Goal: Information Seeking & Learning: Learn about a topic

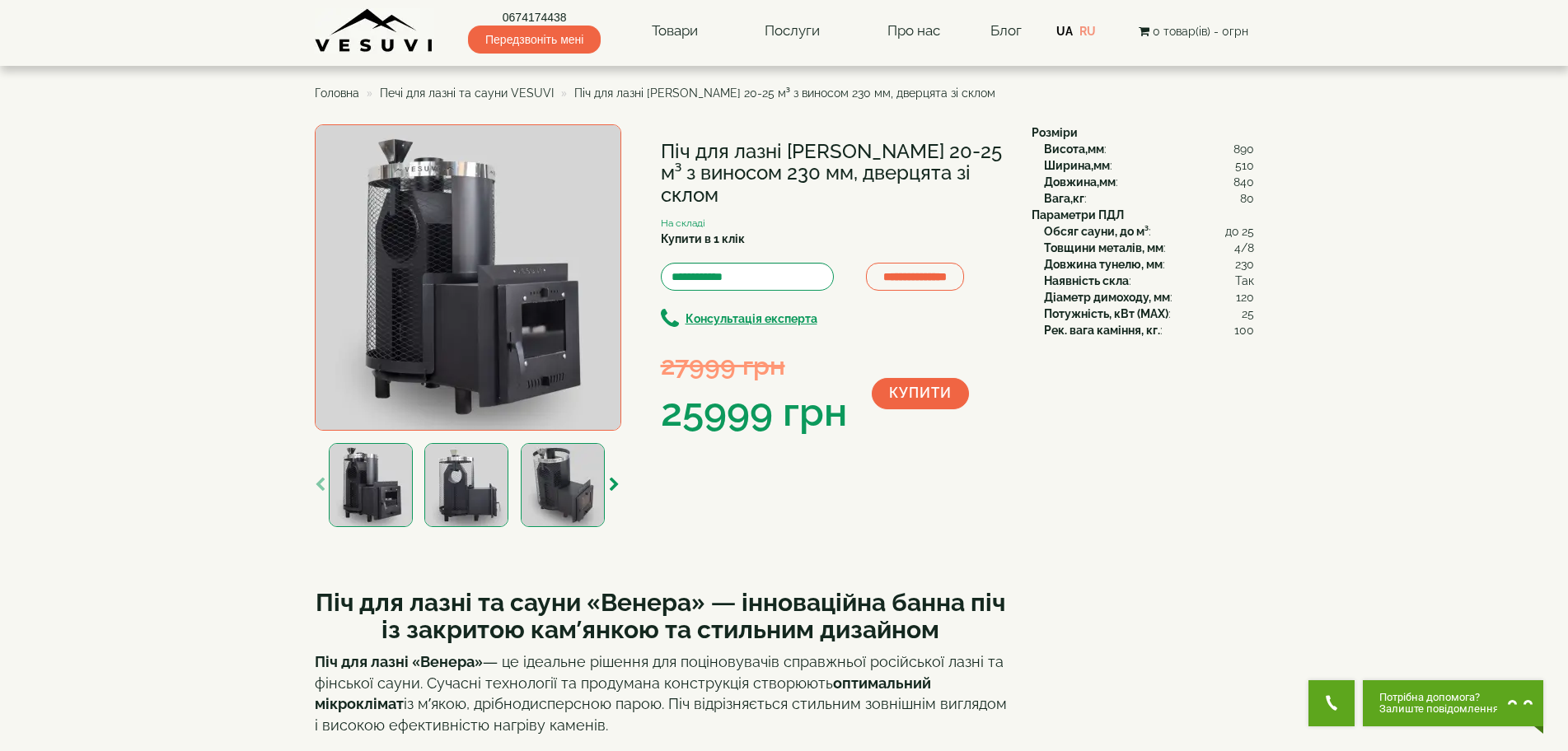
click at [528, 302] on img at bounding box center [467, 277] width 306 height 306
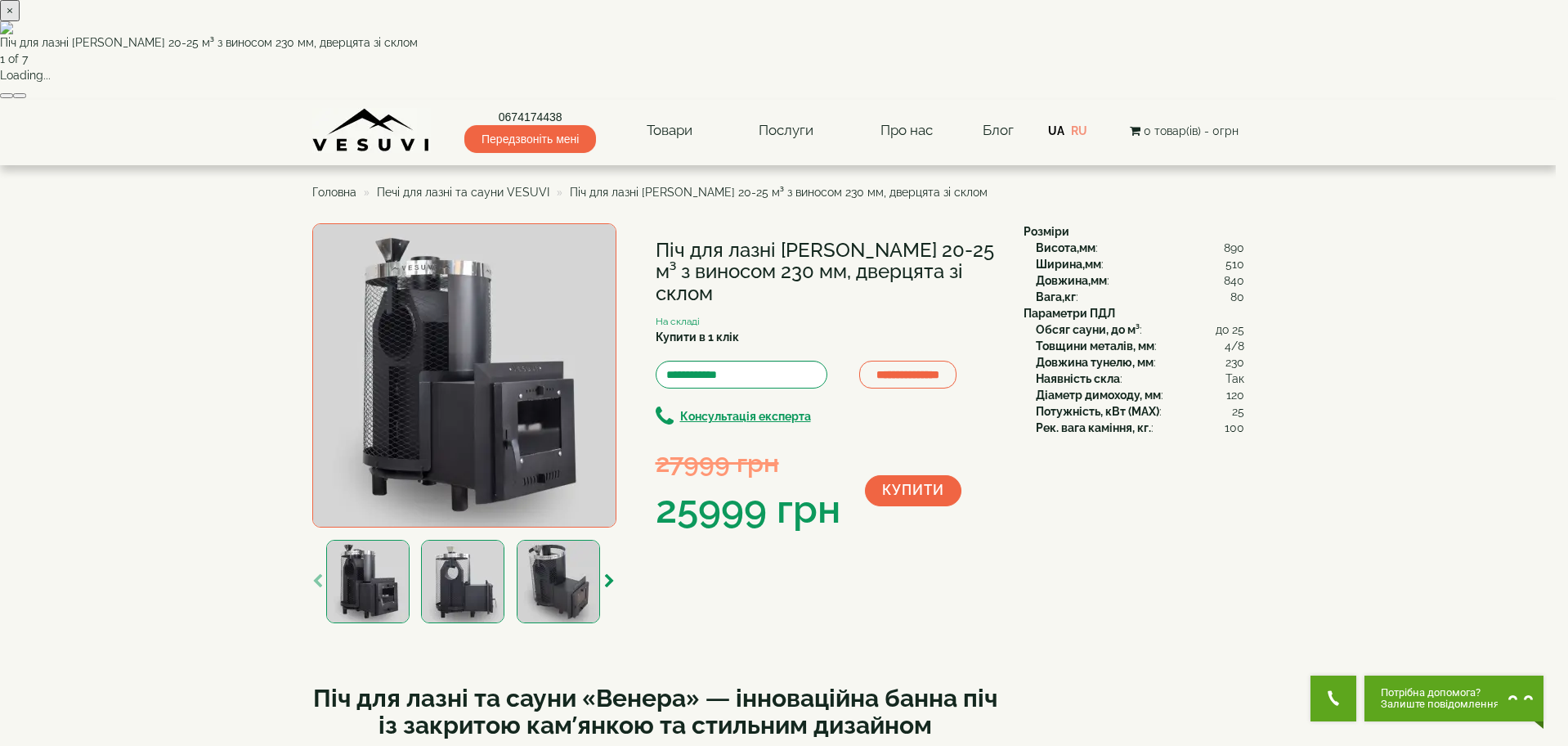
click at [26, 98] on button "button" at bounding box center [19, 96] width 13 height 5
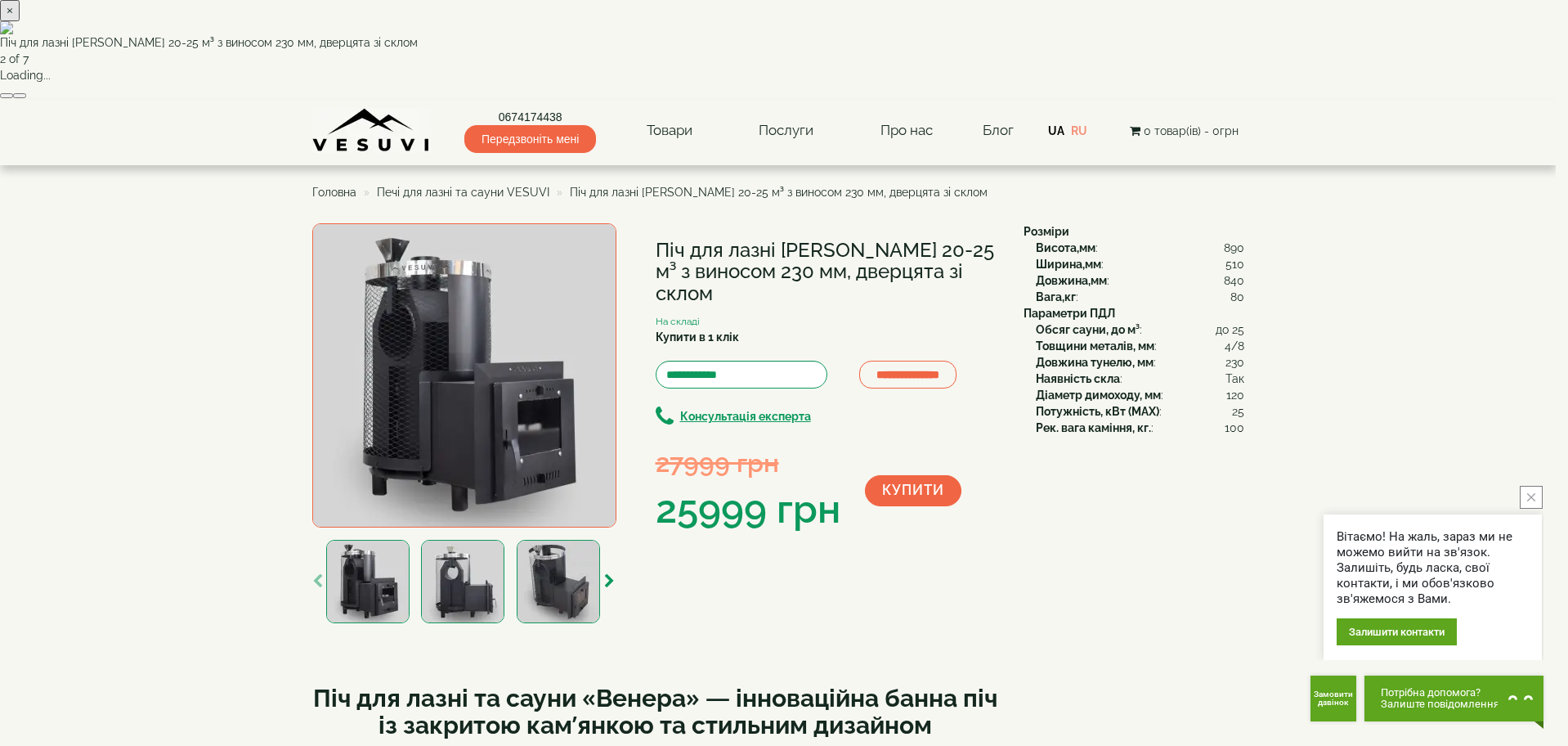
click at [26, 98] on button "button" at bounding box center [19, 96] width 13 height 5
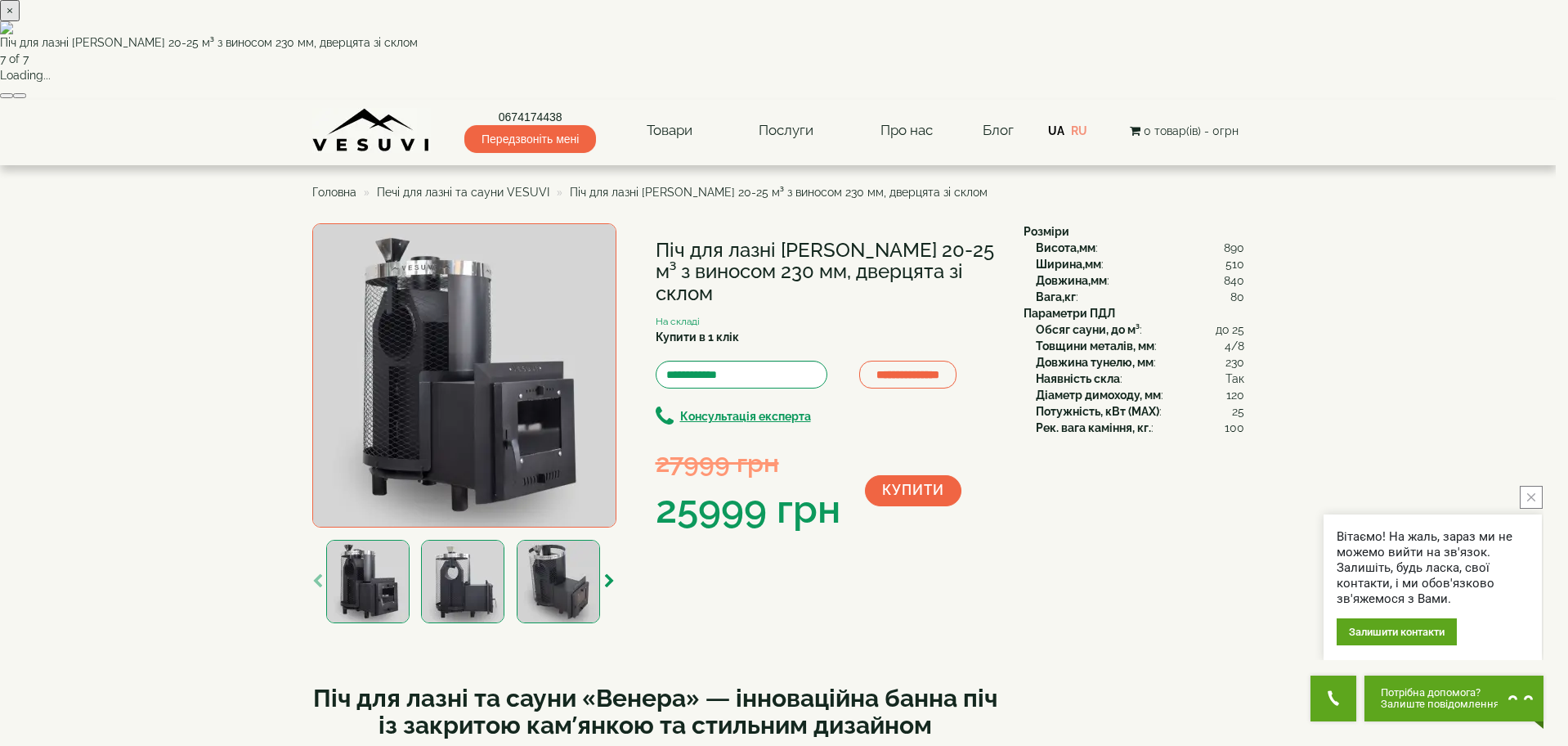
click at [26, 98] on button "button" at bounding box center [19, 96] width 13 height 5
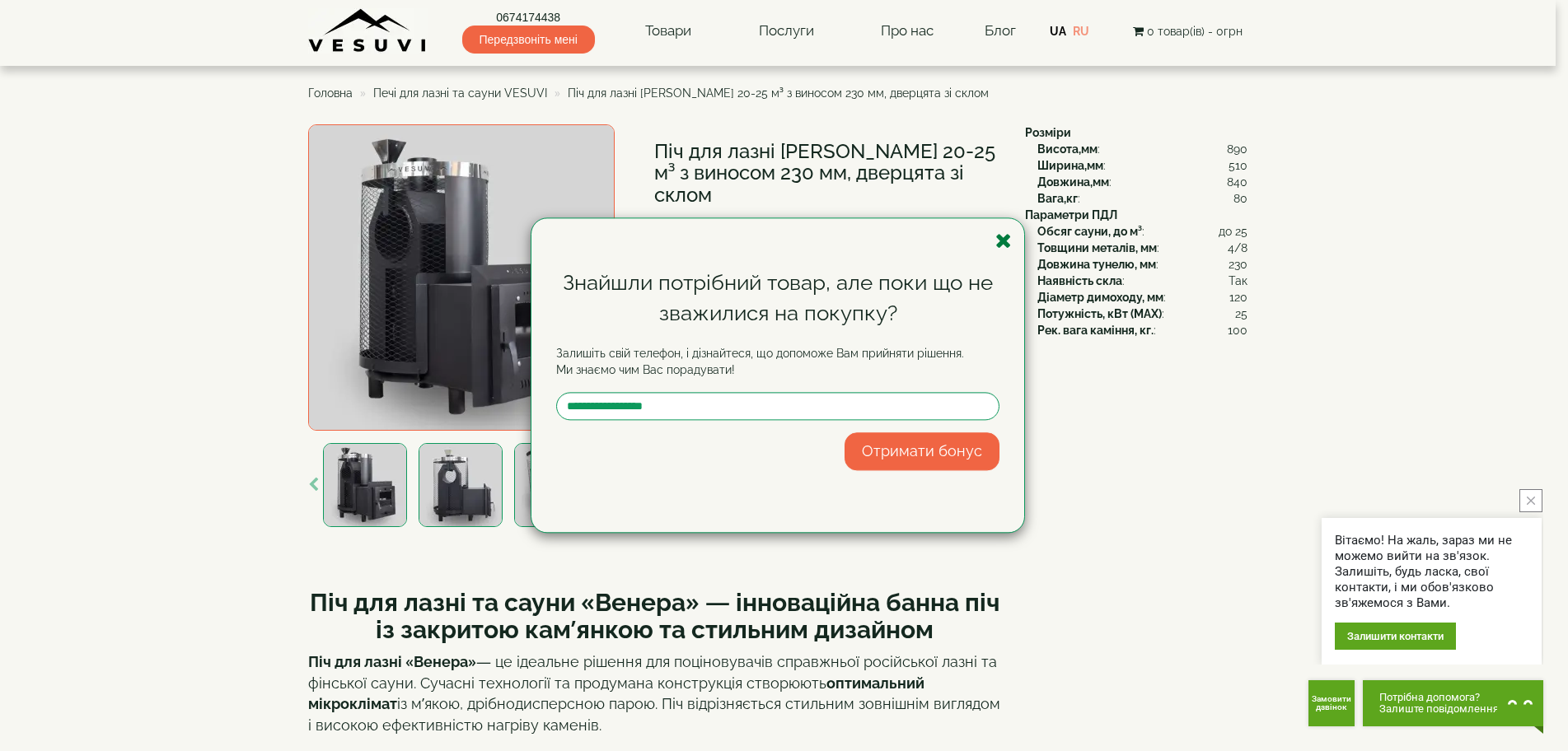
click at [1008, 237] on icon "button" at bounding box center [1003, 241] width 16 height 21
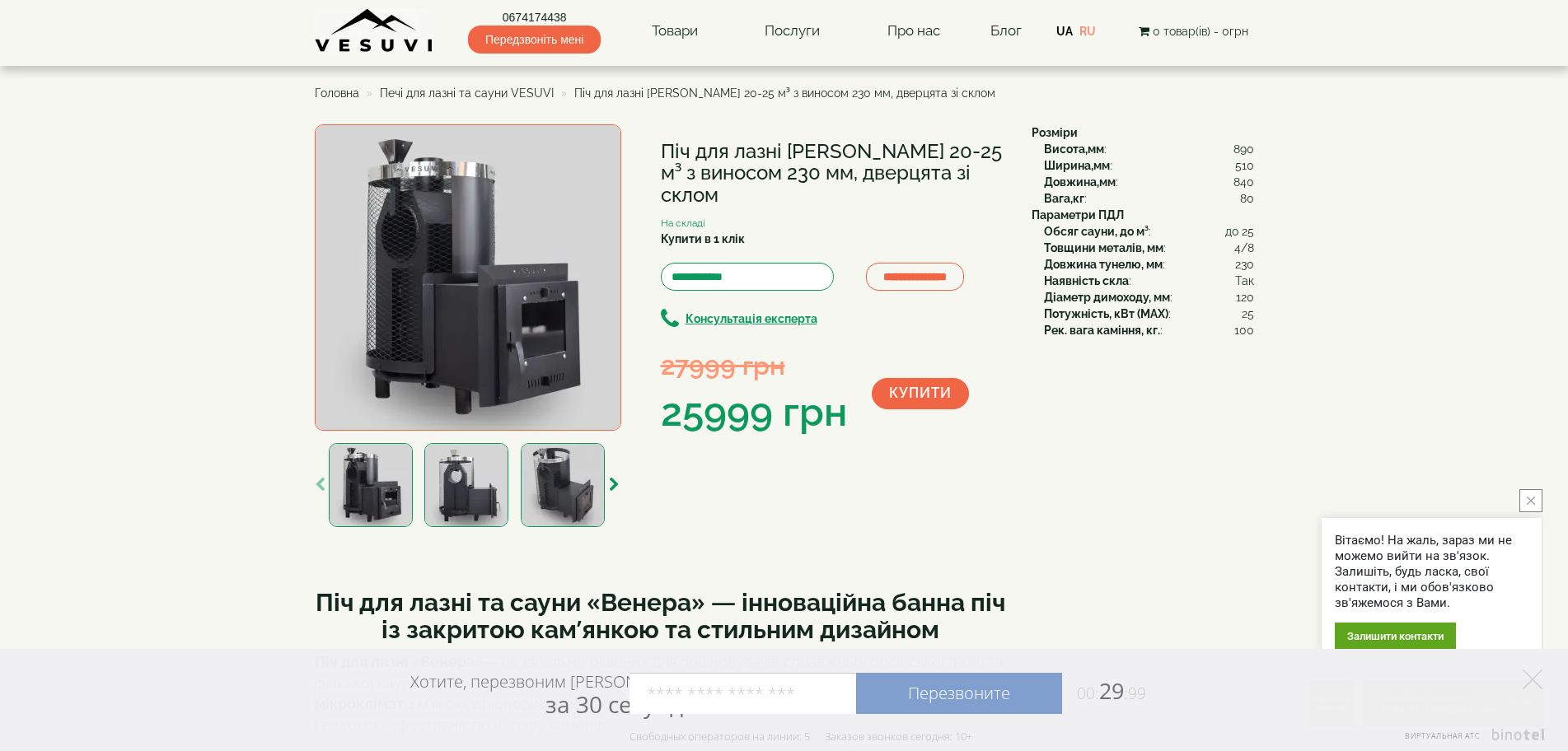
click at [608, 487] on div at bounding box center [562, 485] width 92 height 84
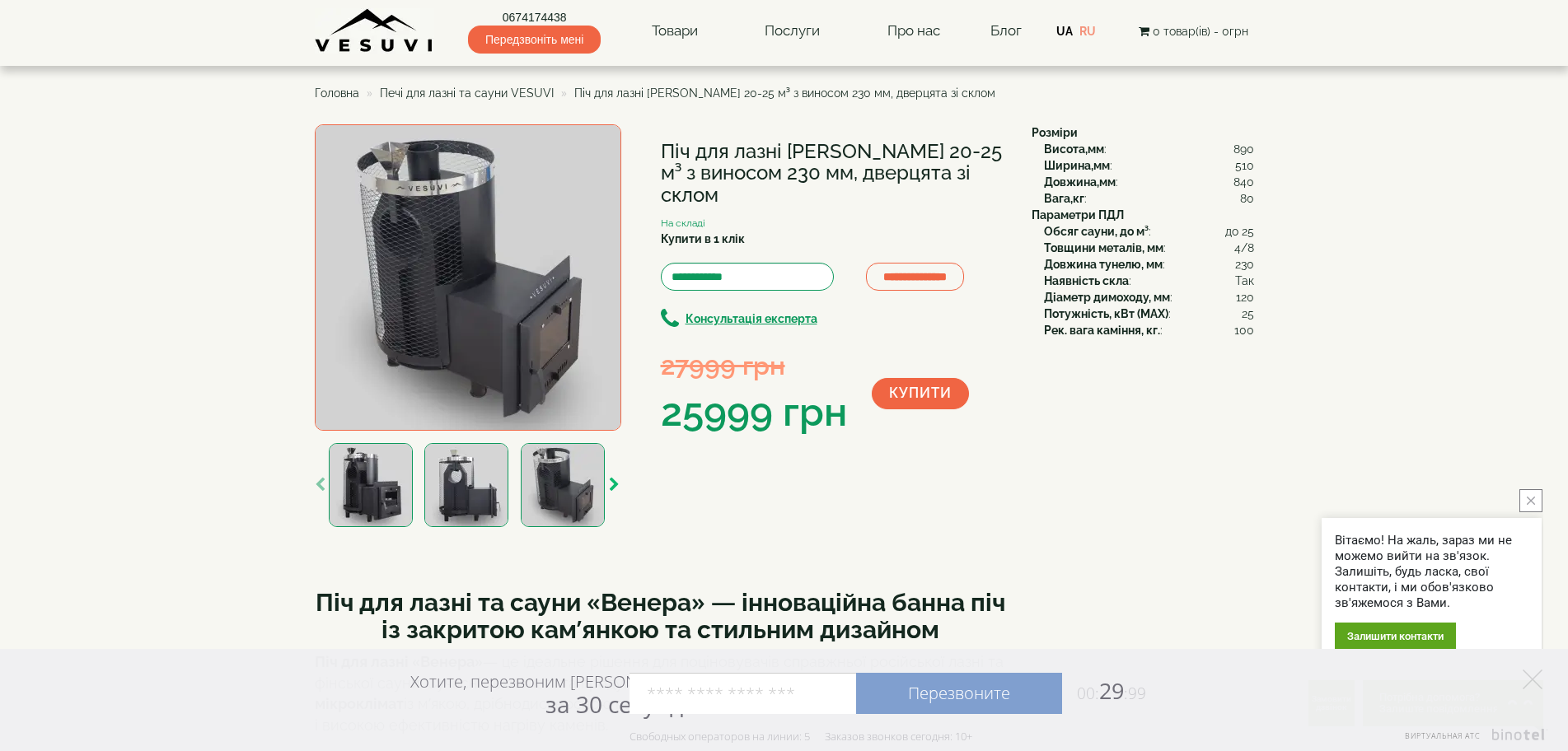
click at [612, 485] on icon "button" at bounding box center [614, 484] width 10 height 15
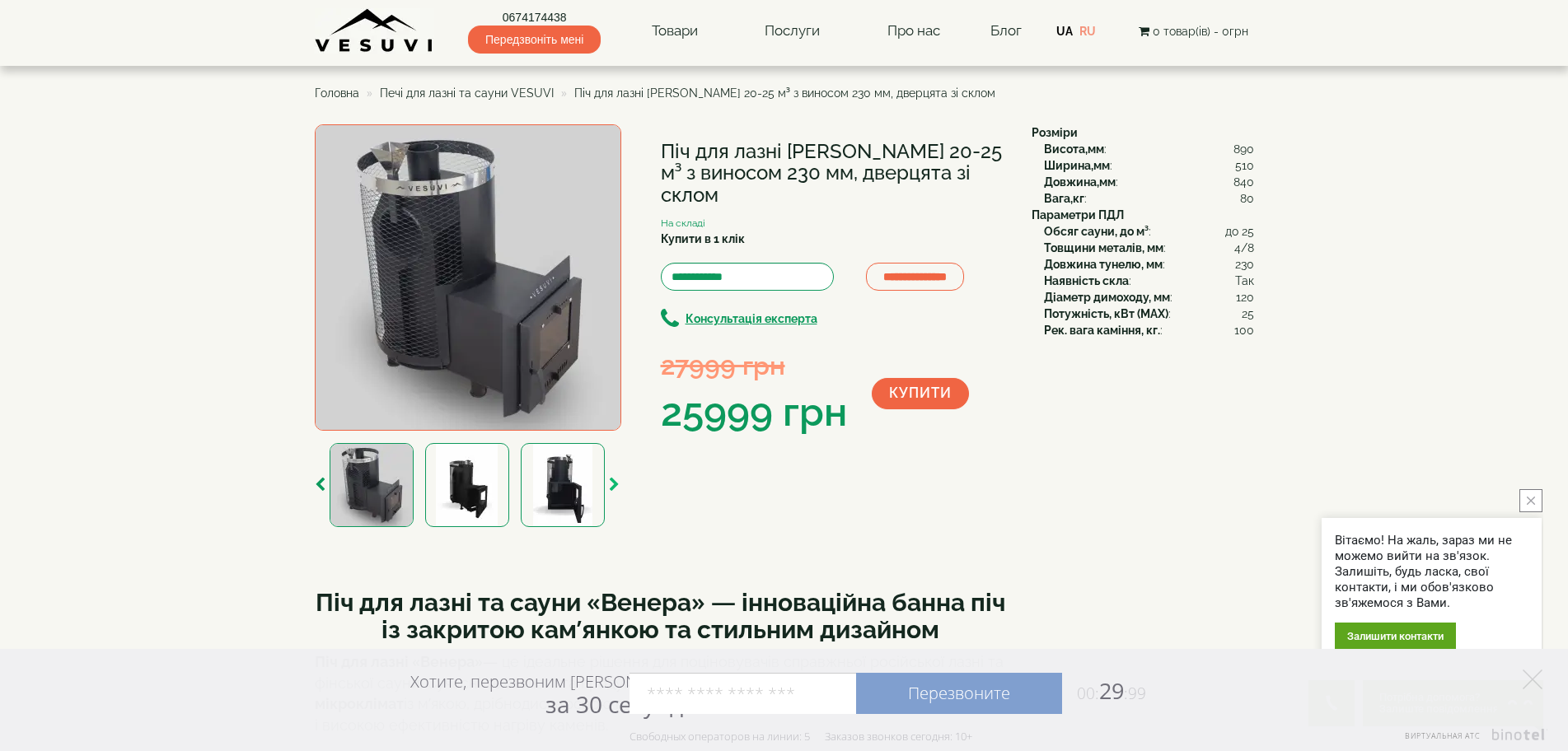
click at [612, 485] on icon "button" at bounding box center [614, 484] width 10 height 15
click at [449, 497] on img at bounding box center [467, 485] width 84 height 84
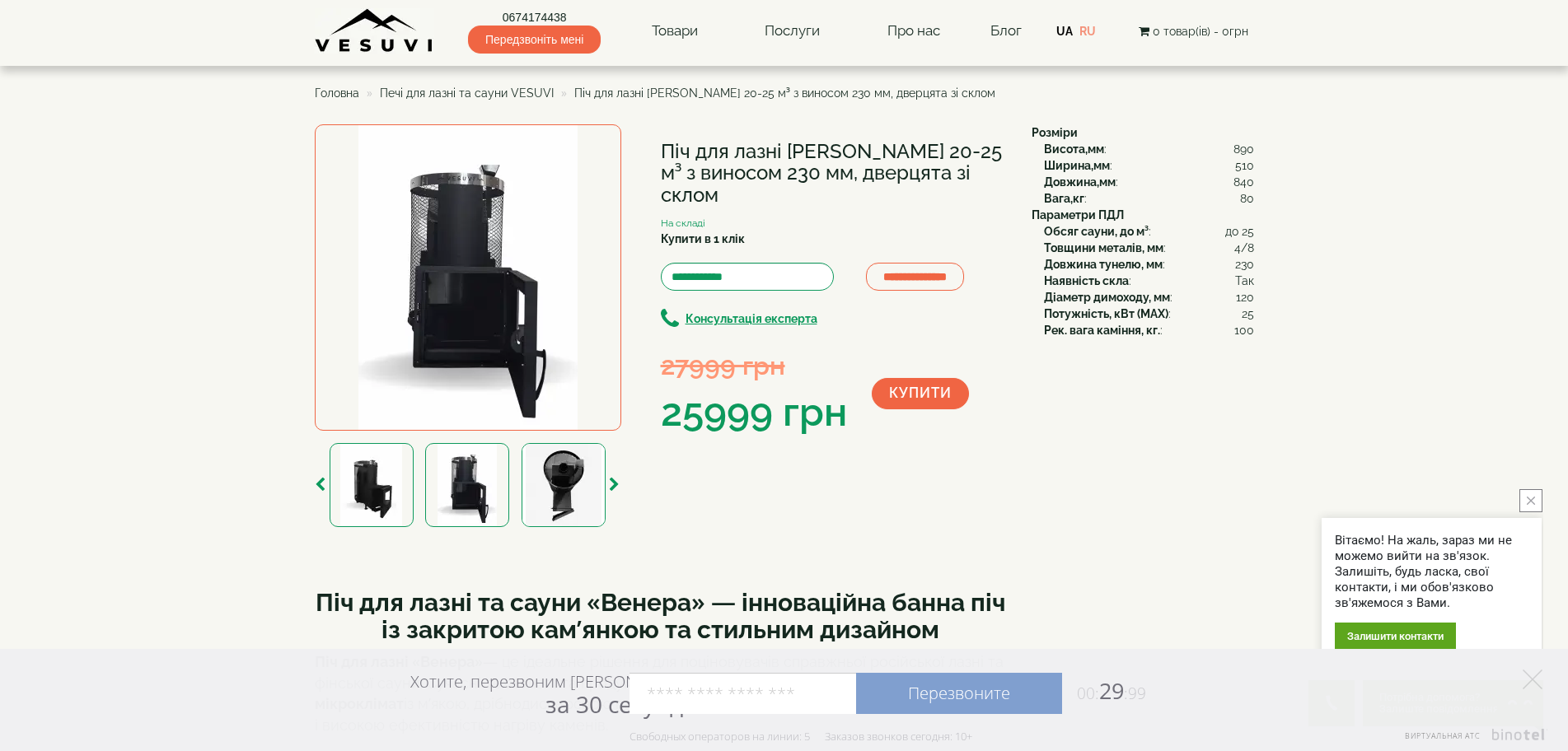
click at [578, 490] on img at bounding box center [564, 485] width 84 height 84
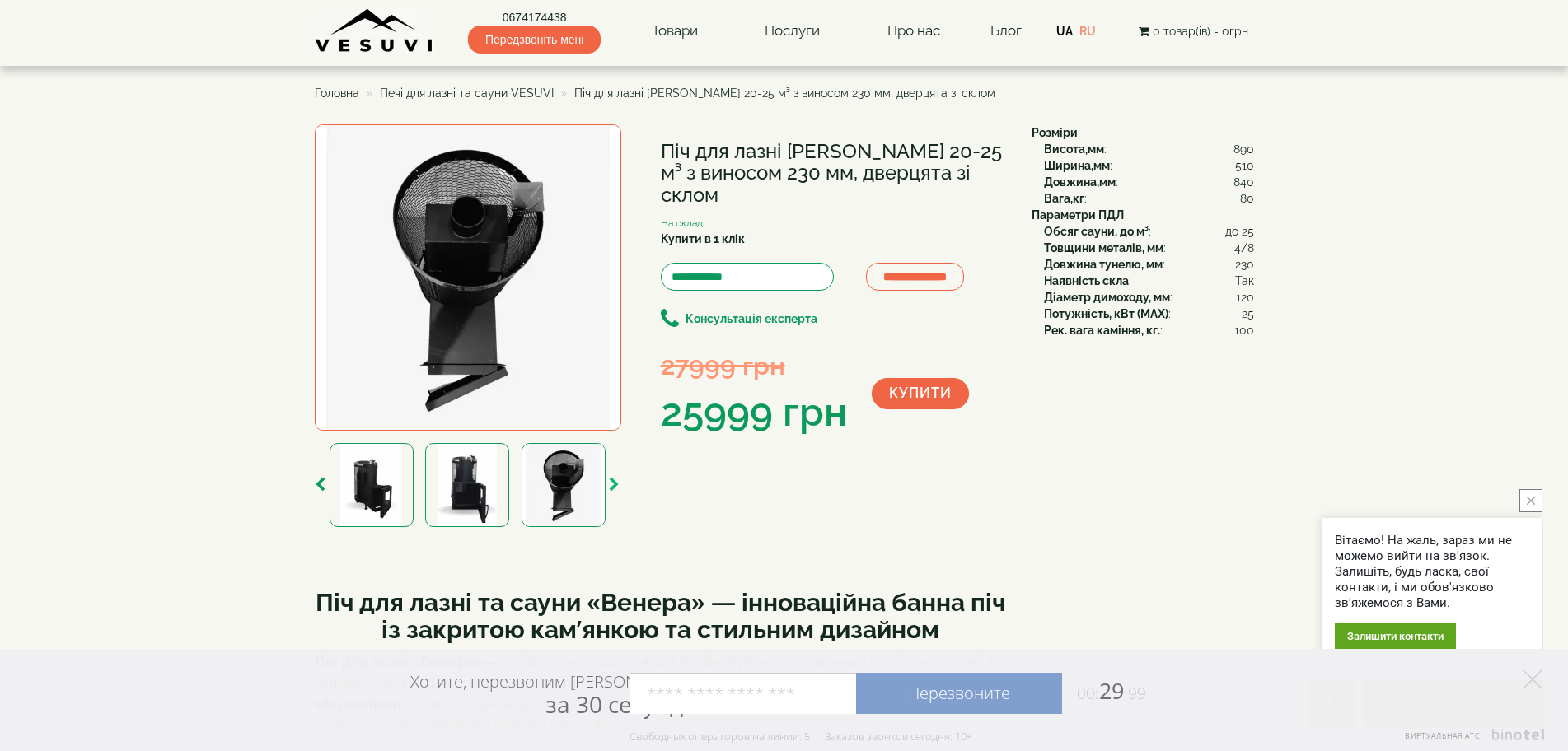
click at [613, 489] on icon "button" at bounding box center [614, 484] width 10 height 15
click at [563, 496] on img at bounding box center [563, 485] width 84 height 84
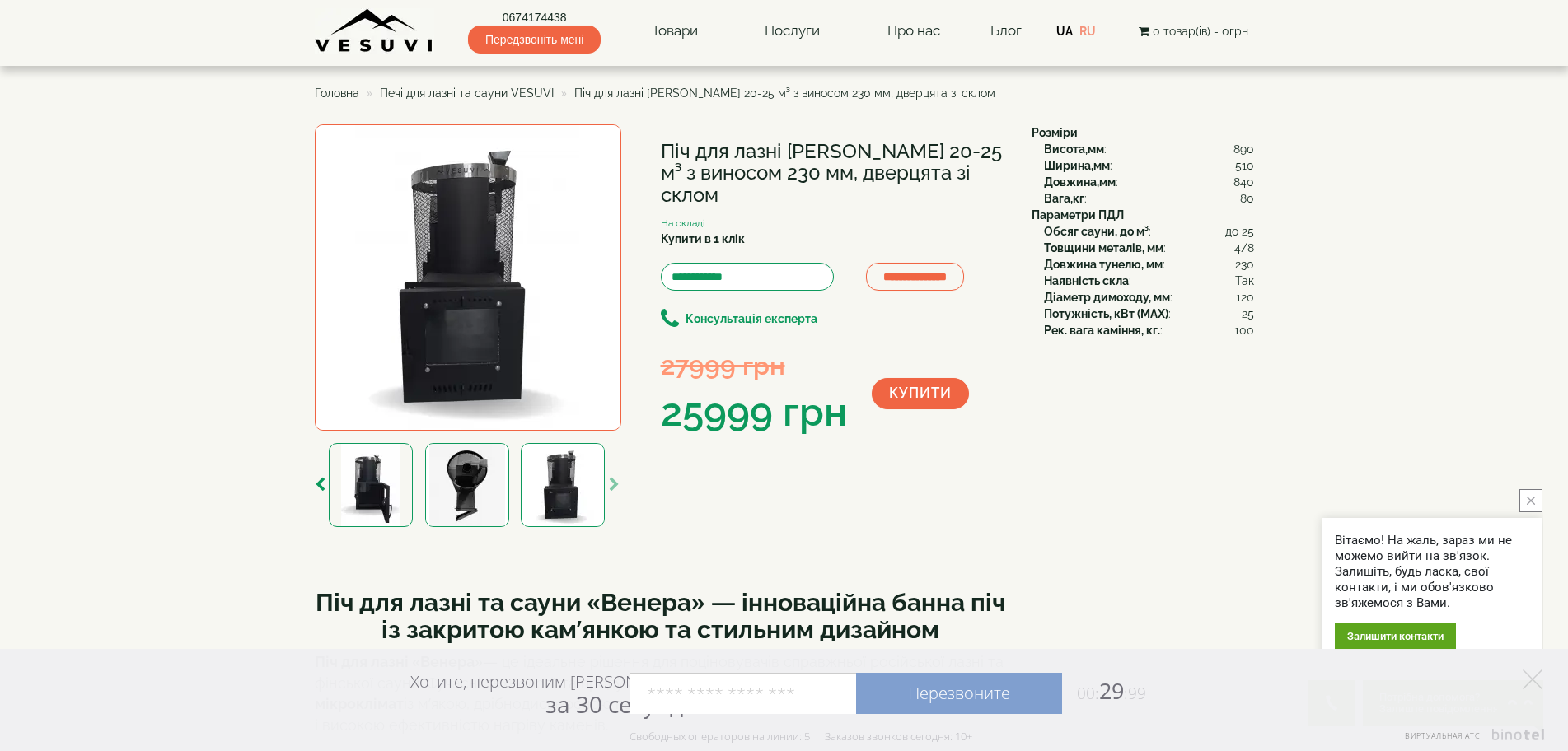
click at [550, 492] on img at bounding box center [563, 485] width 84 height 84
click at [449, 497] on img at bounding box center [467, 485] width 84 height 84
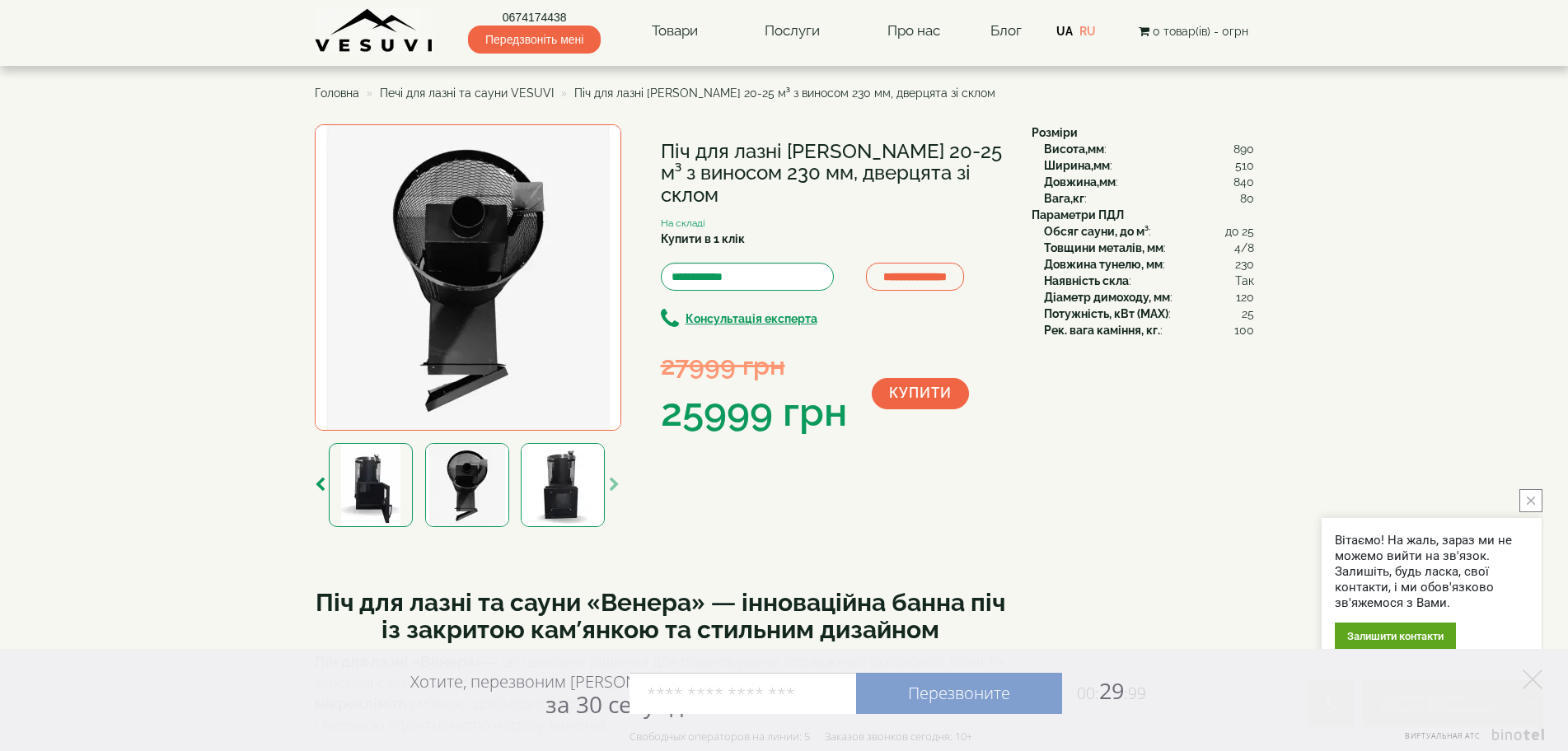
click at [548, 494] on img at bounding box center [563, 485] width 84 height 84
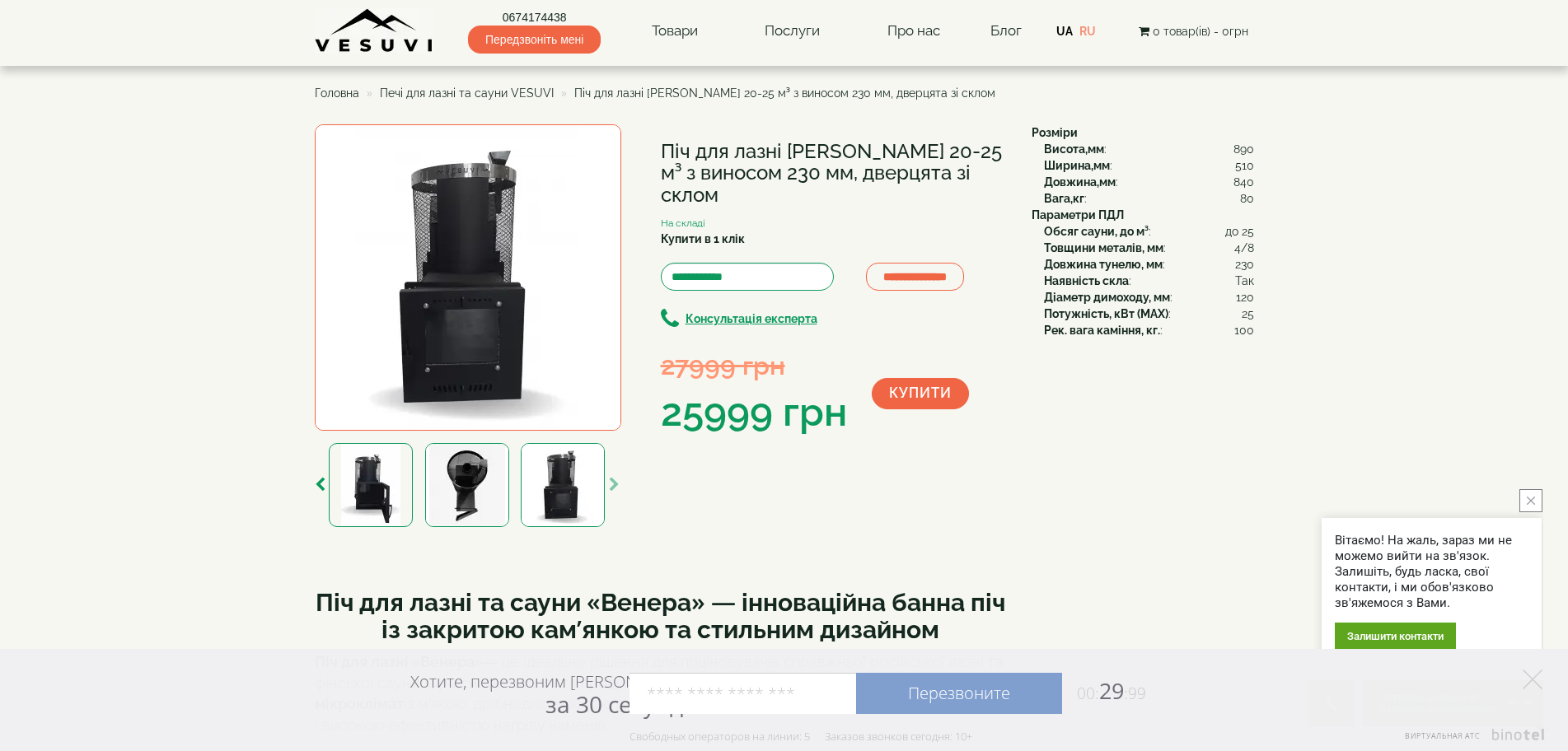
click at [465, 497] on img at bounding box center [467, 485] width 84 height 84
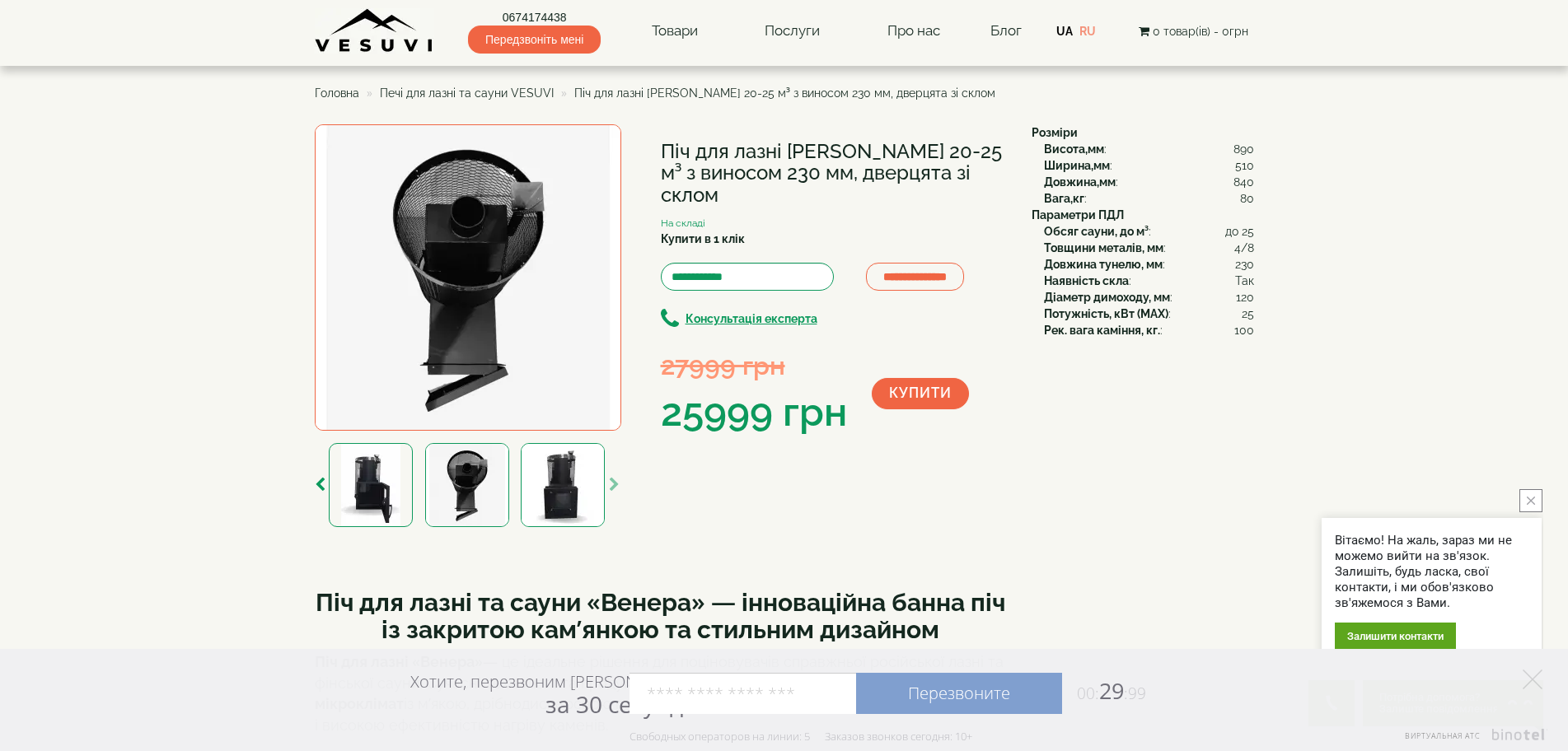
click at [588, 490] on img at bounding box center [563, 485] width 84 height 84
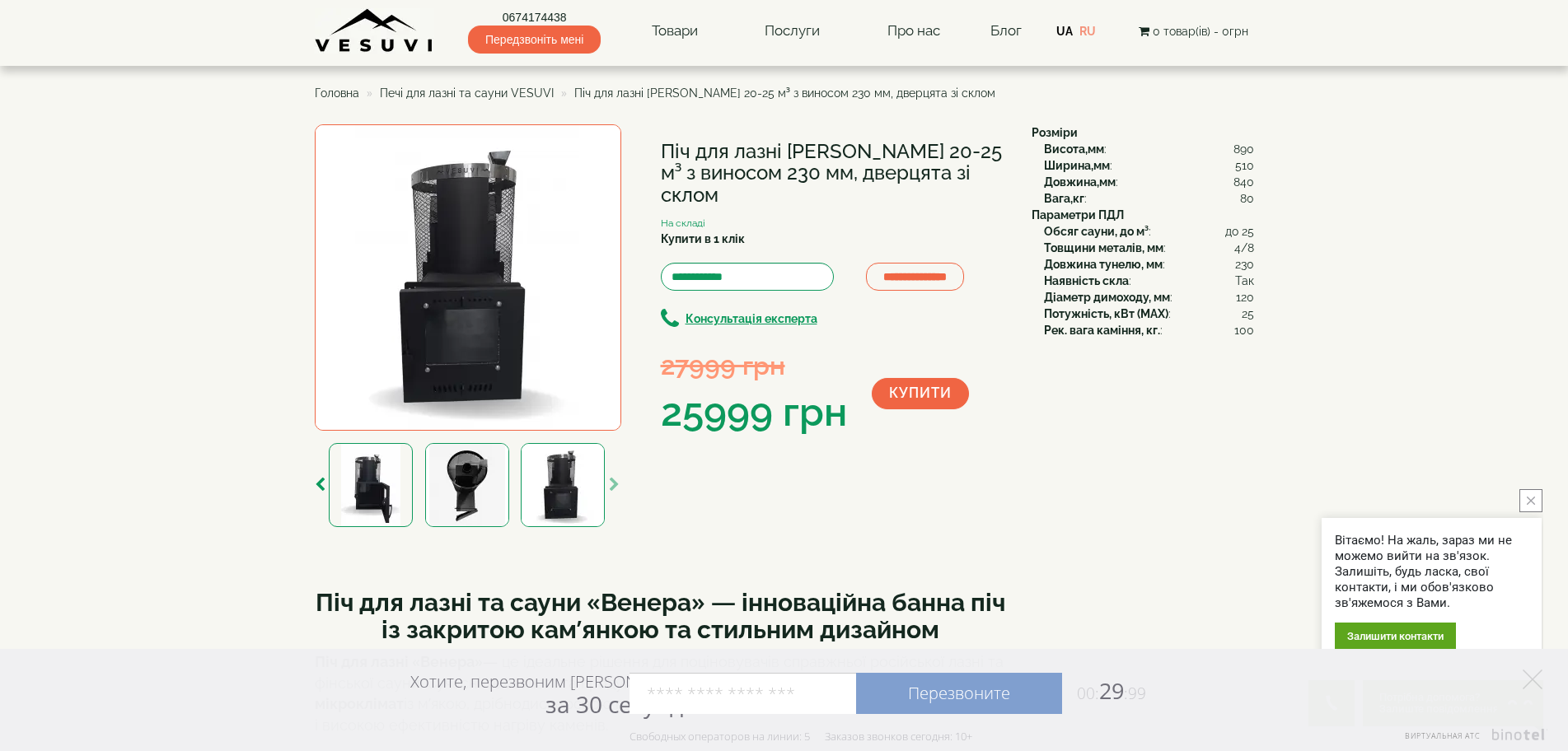
click at [444, 496] on img at bounding box center [467, 485] width 84 height 84
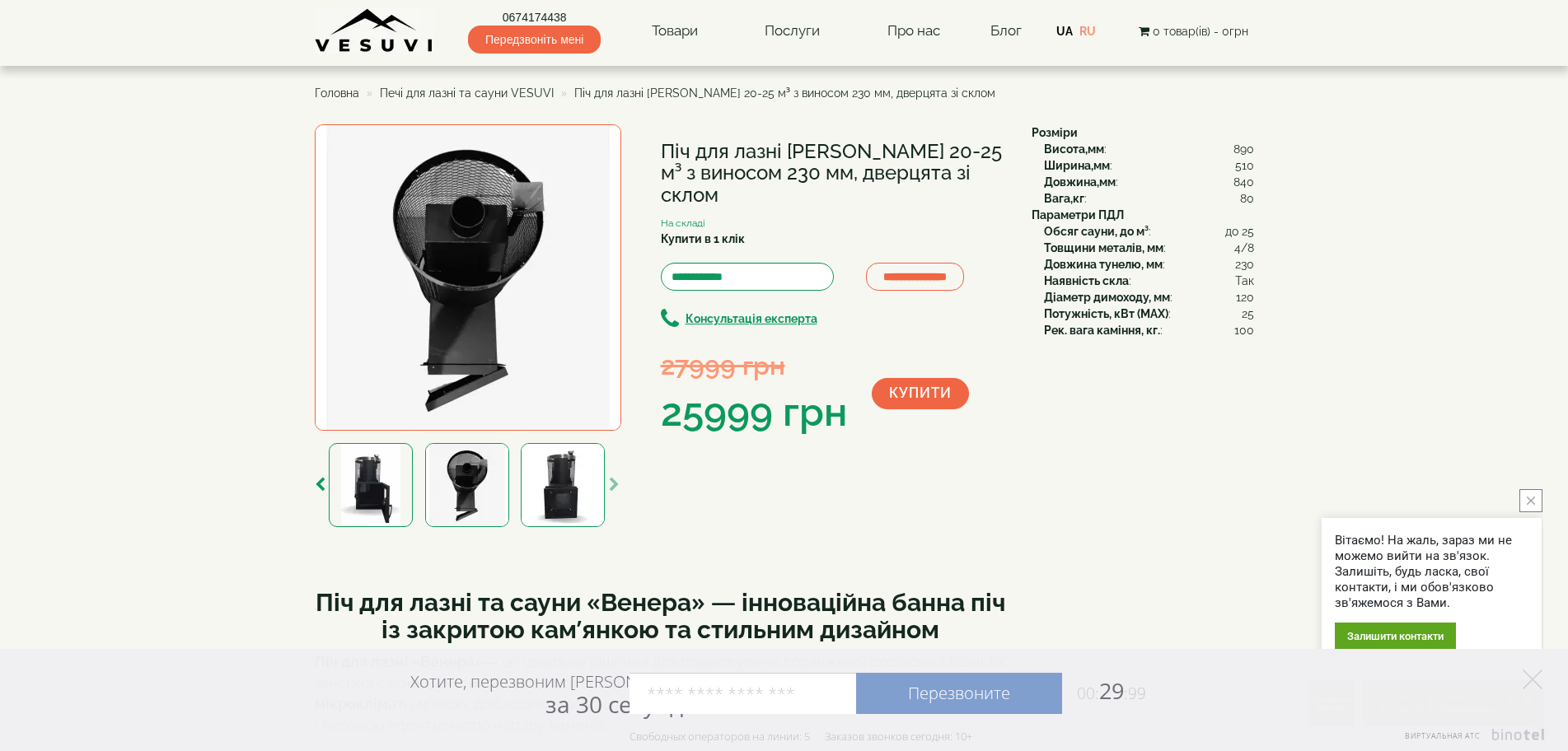
click at [546, 489] on img at bounding box center [563, 485] width 84 height 84
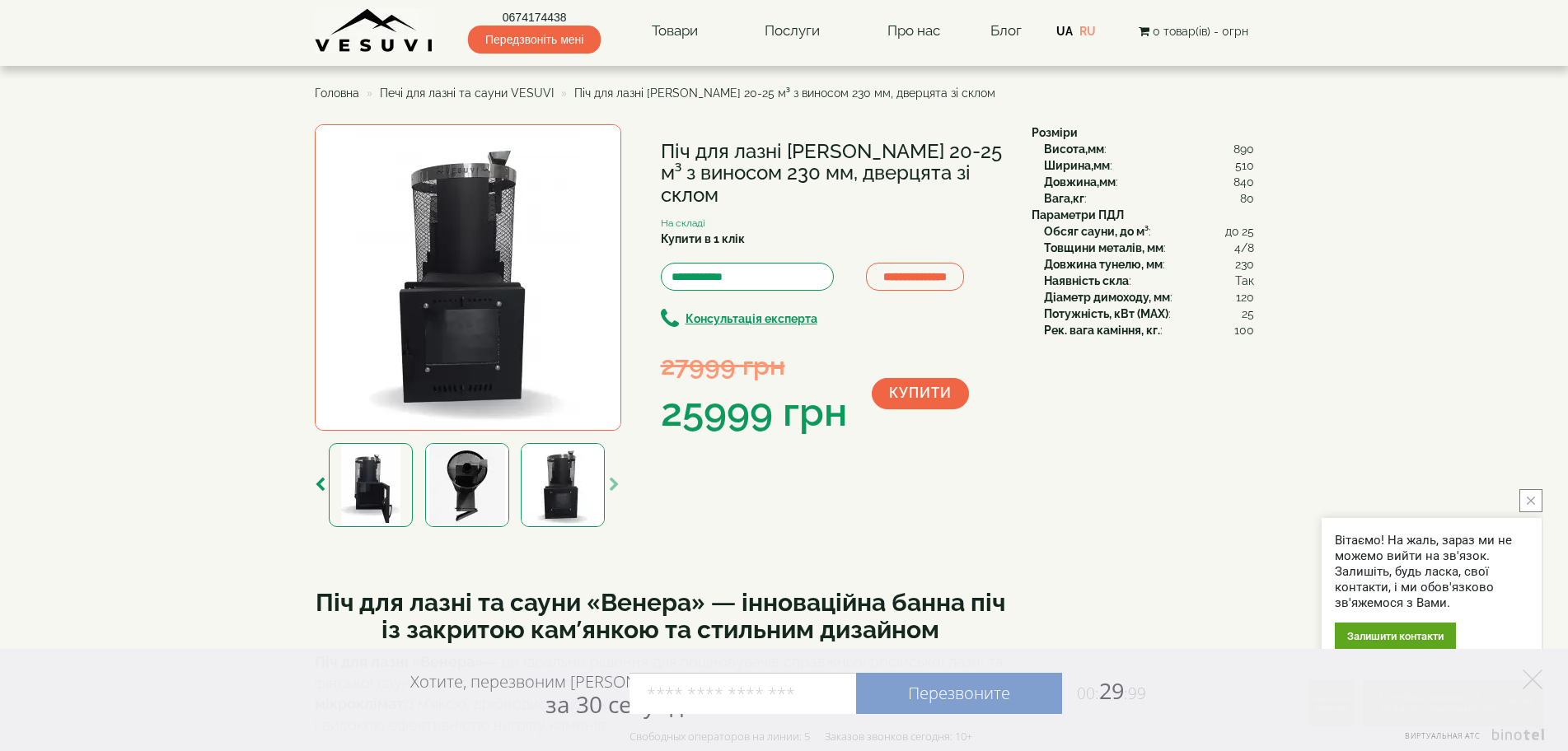
click at [390, 496] on img at bounding box center [371, 485] width 84 height 84
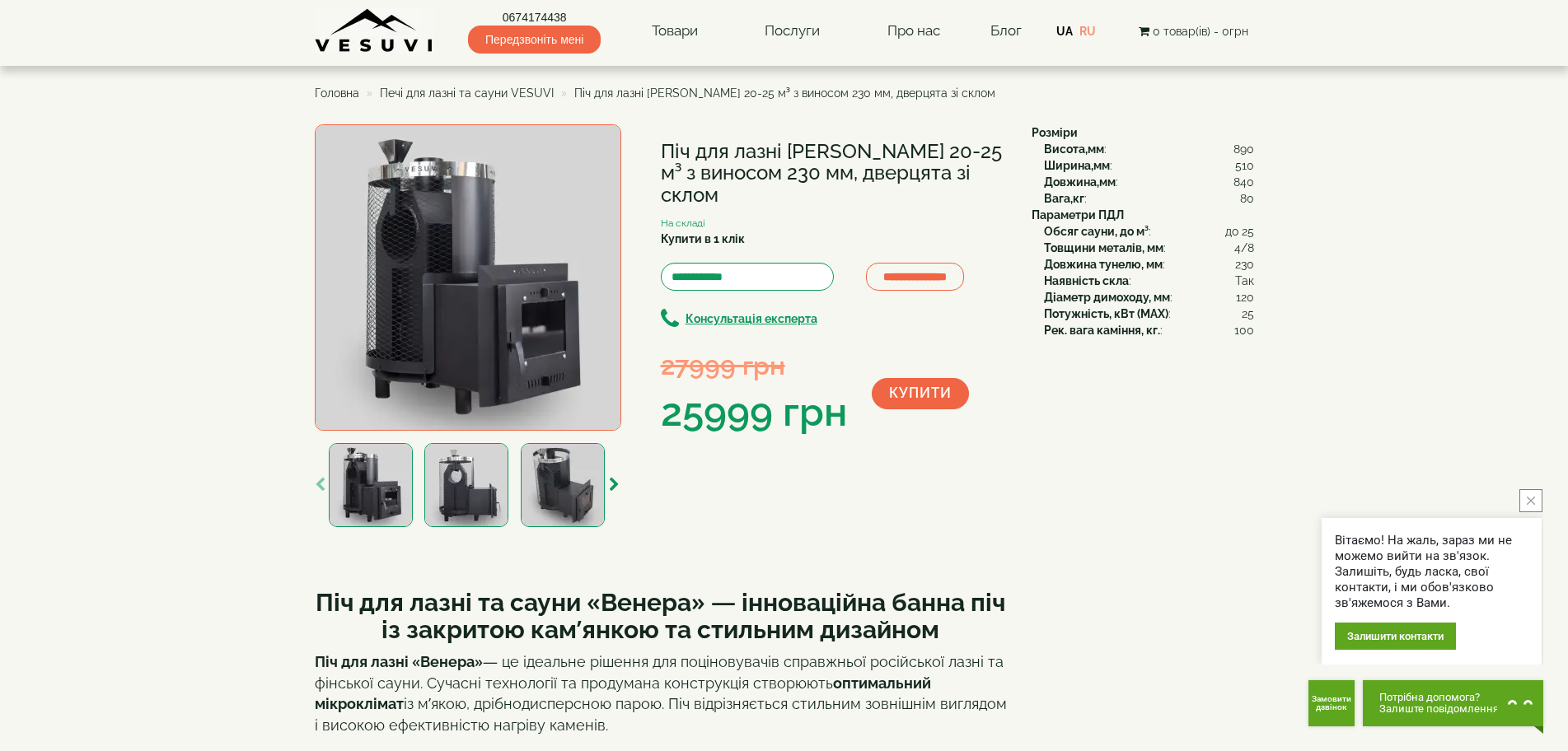
click at [466, 499] on img at bounding box center [467, 485] width 84 height 84
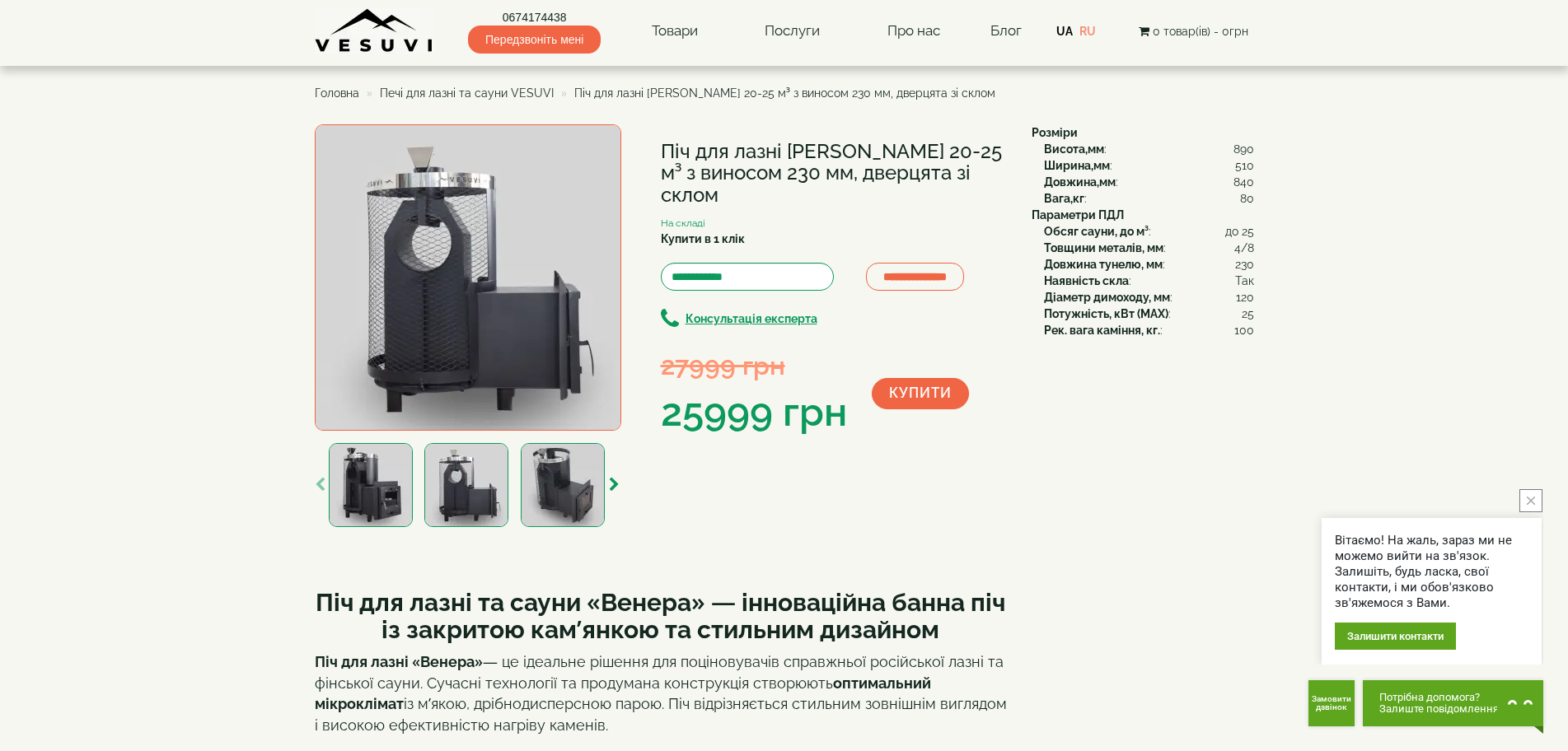
click at [540, 490] on img at bounding box center [563, 485] width 84 height 84
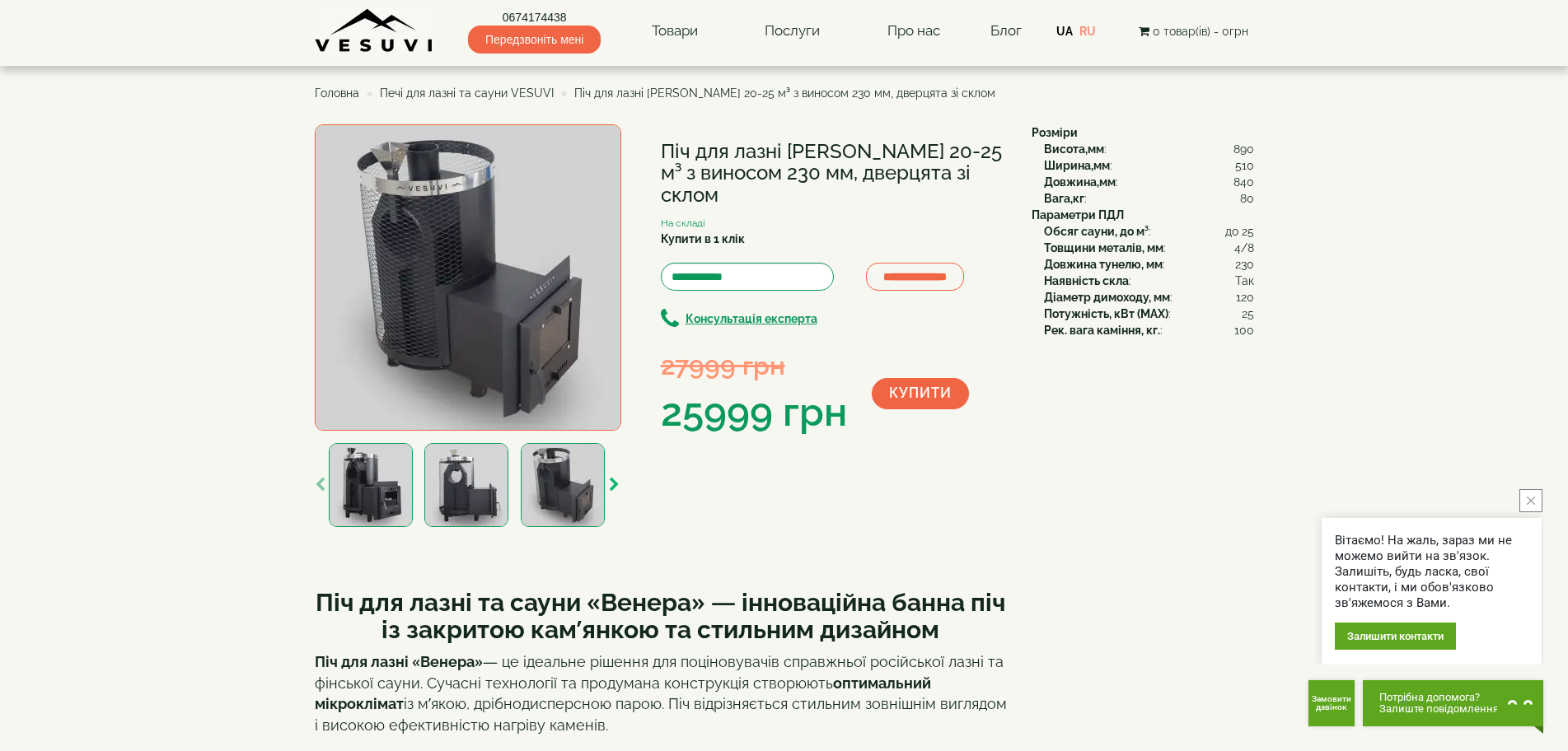
click at [616, 481] on icon "button" at bounding box center [614, 484] width 10 height 15
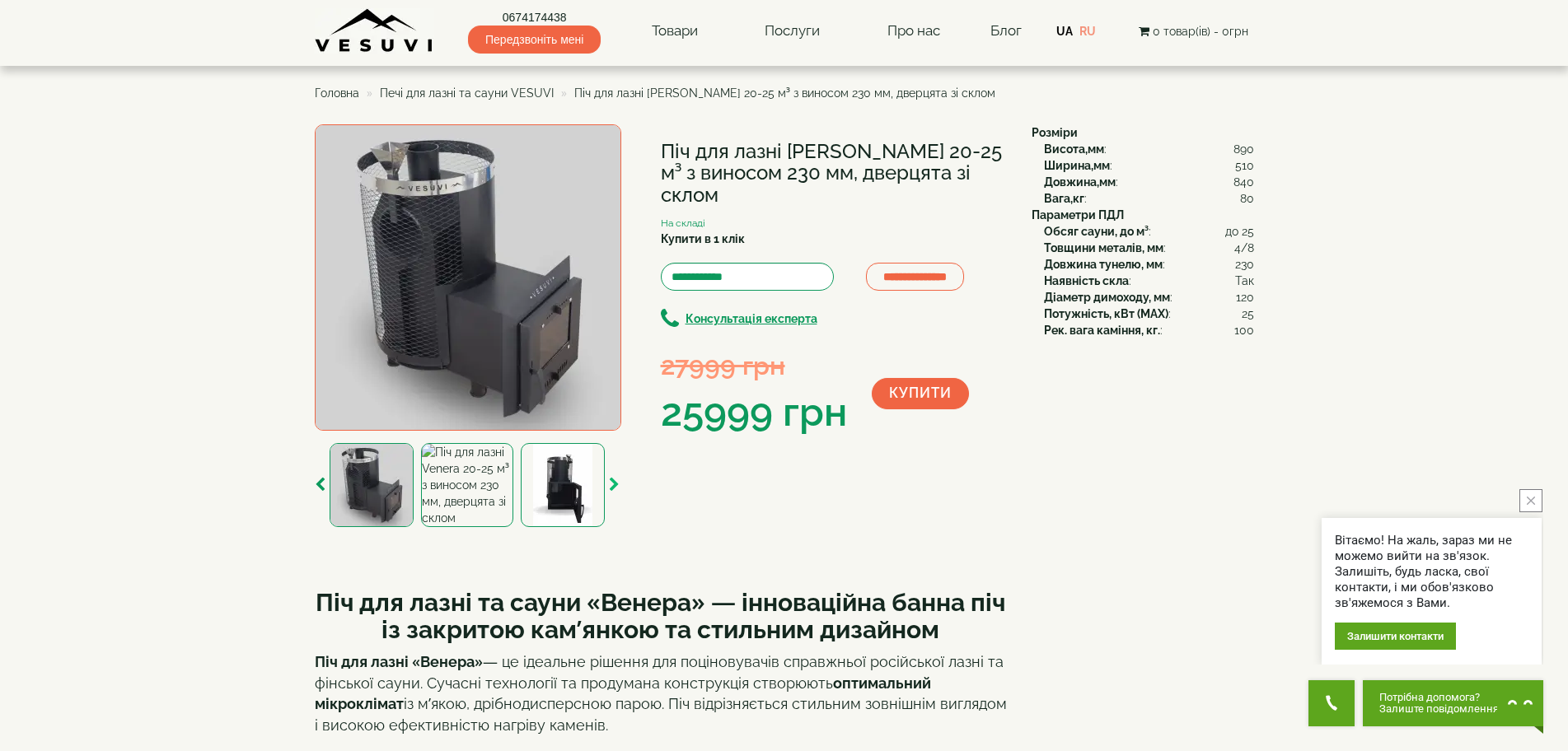
click at [614, 483] on icon "button" at bounding box center [614, 484] width 10 height 15
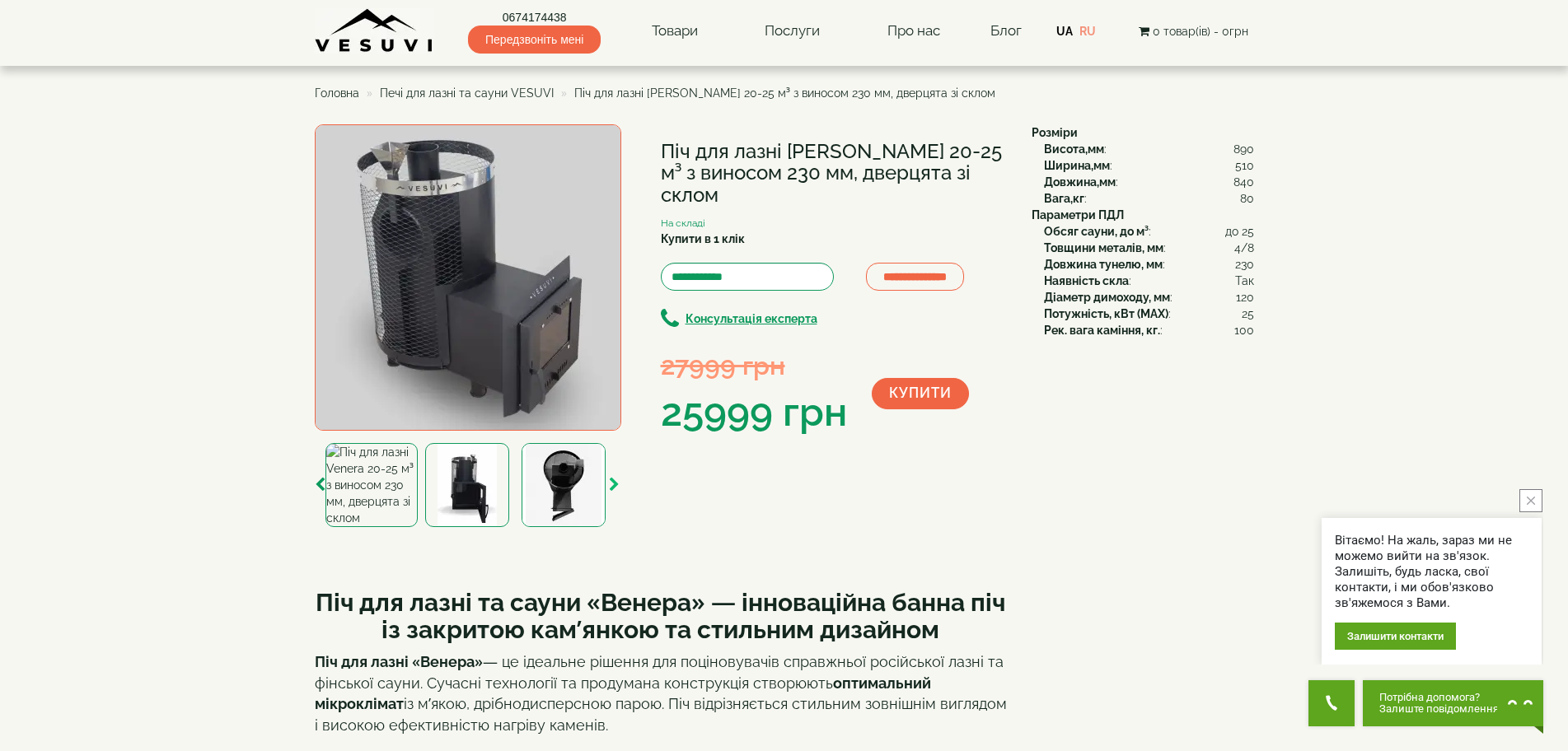
click at [614, 483] on icon "button" at bounding box center [614, 484] width 10 height 15
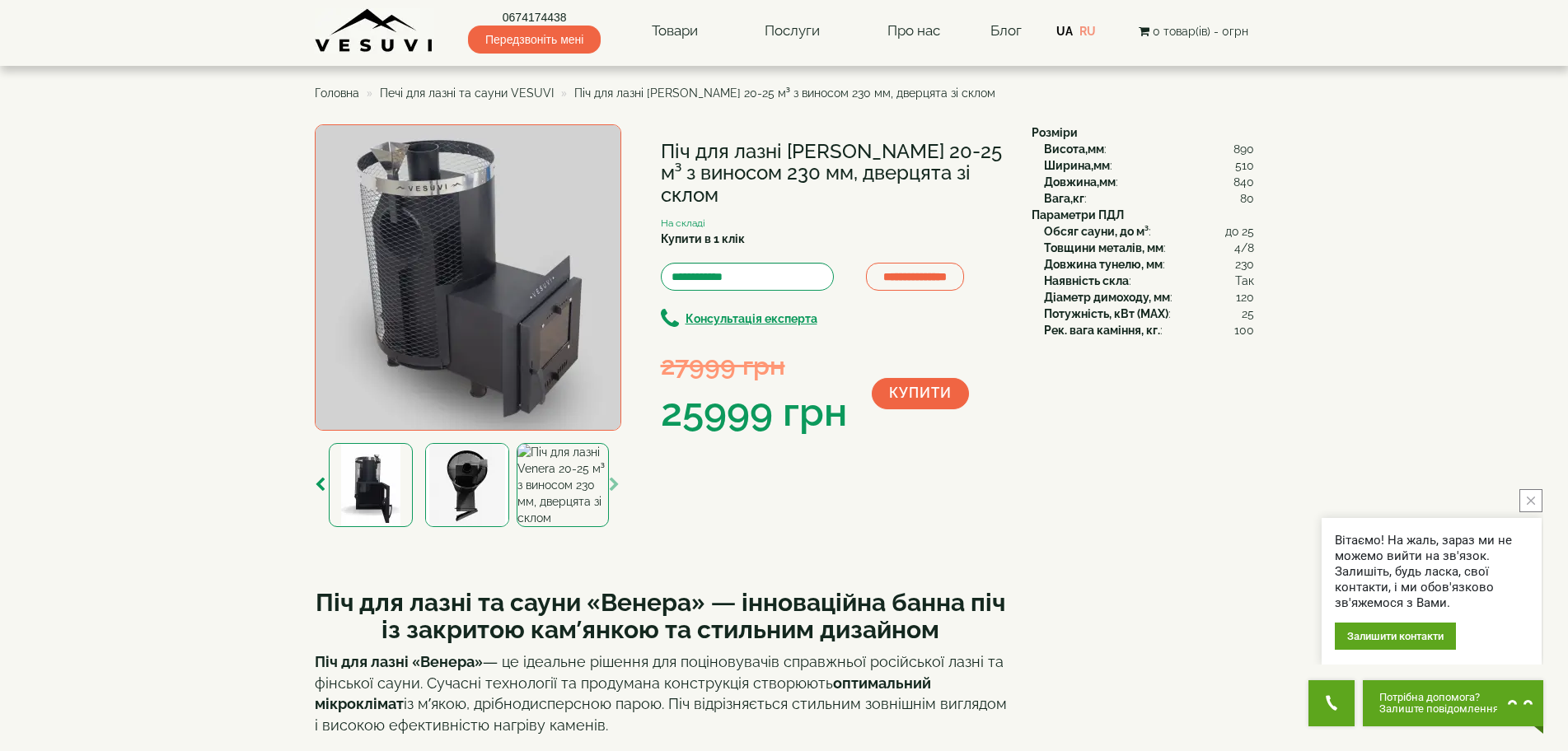
click at [615, 483] on icon "button" at bounding box center [614, 484] width 10 height 15
click at [478, 489] on img at bounding box center [467, 485] width 84 height 84
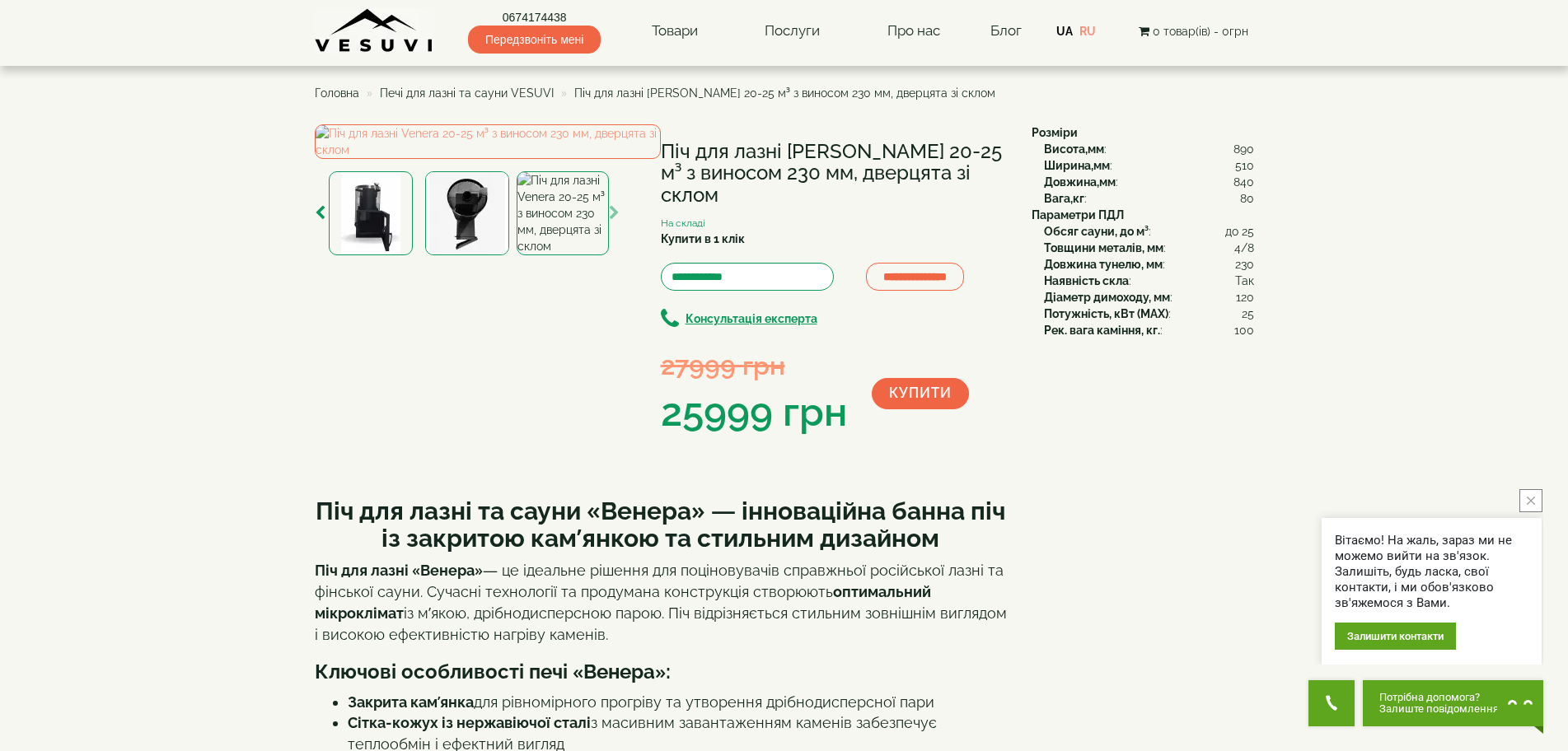
click at [546, 255] on img at bounding box center [562, 213] width 92 height 84
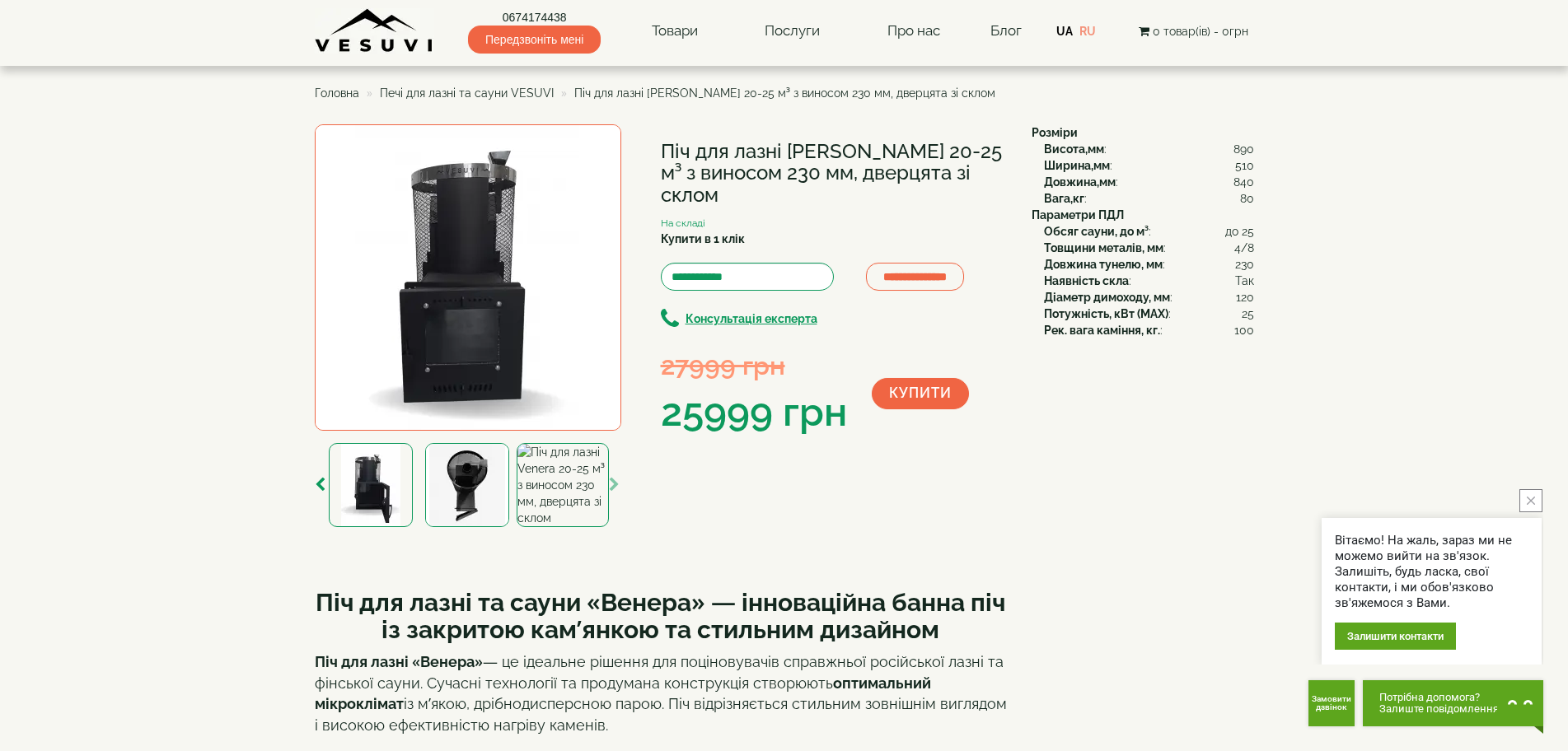
click at [550, 492] on img at bounding box center [562, 485] width 92 height 84
click at [377, 490] on img at bounding box center [371, 485] width 84 height 84
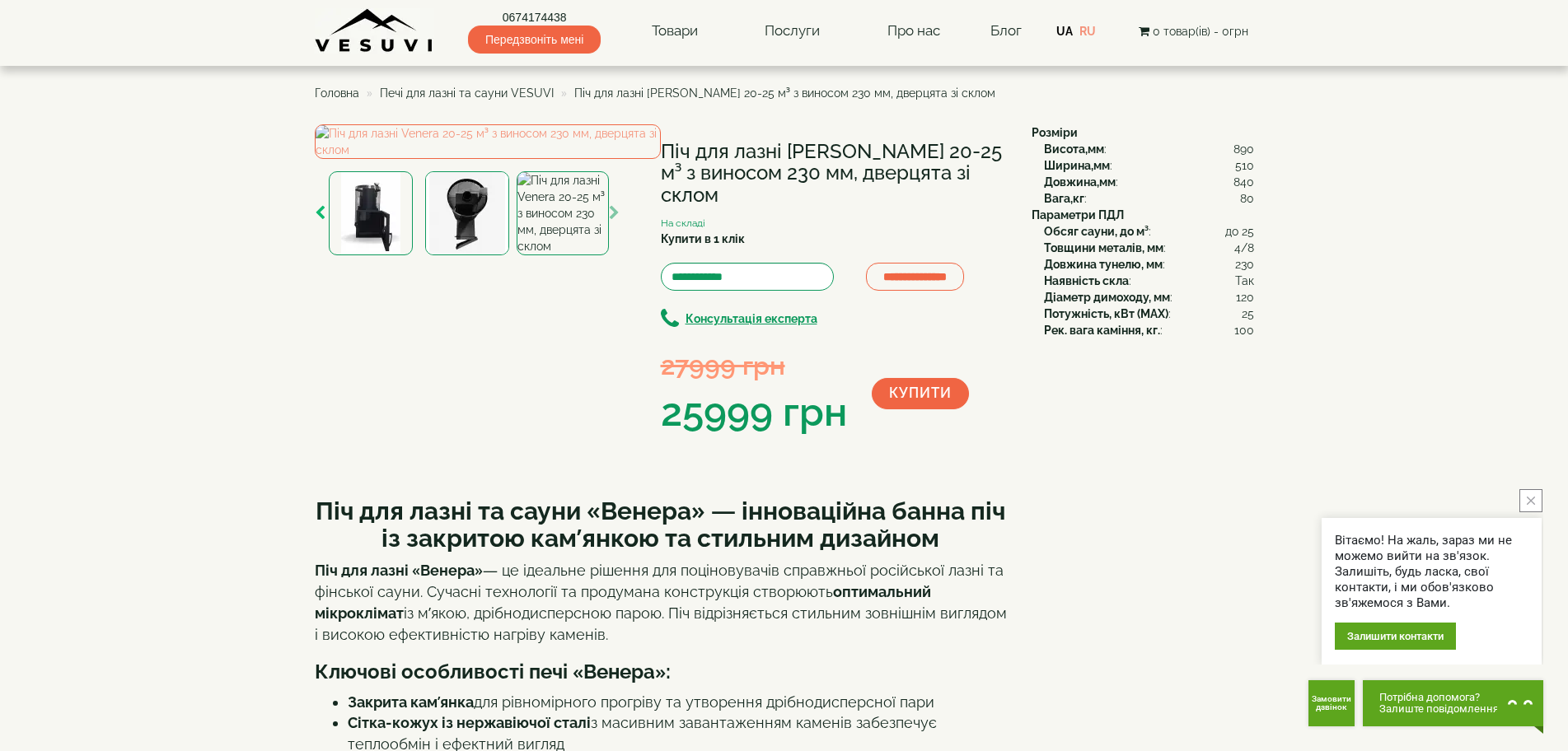
click at [319, 220] on icon "button" at bounding box center [320, 213] width 10 height 15
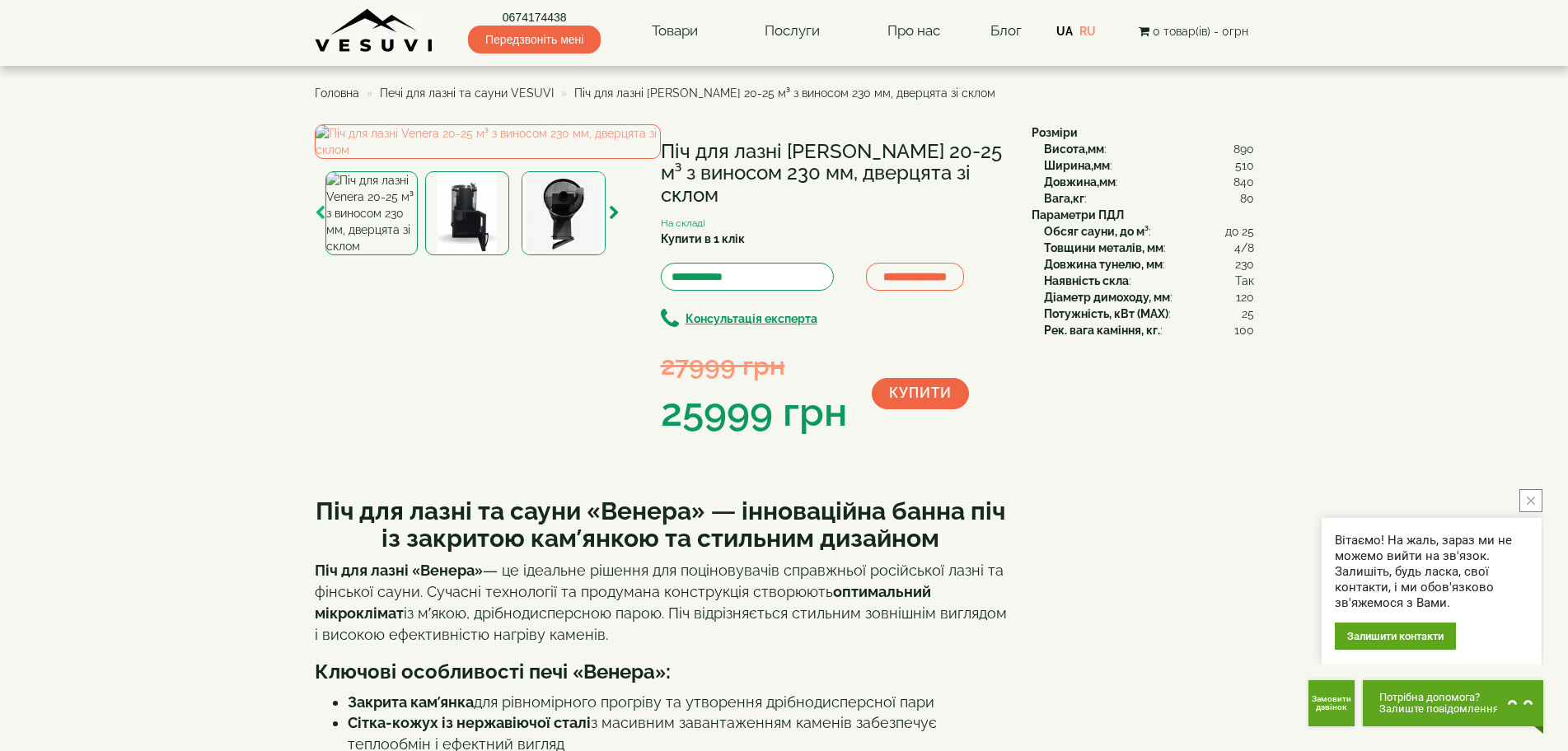
click at [319, 220] on icon "button" at bounding box center [320, 213] width 10 height 15
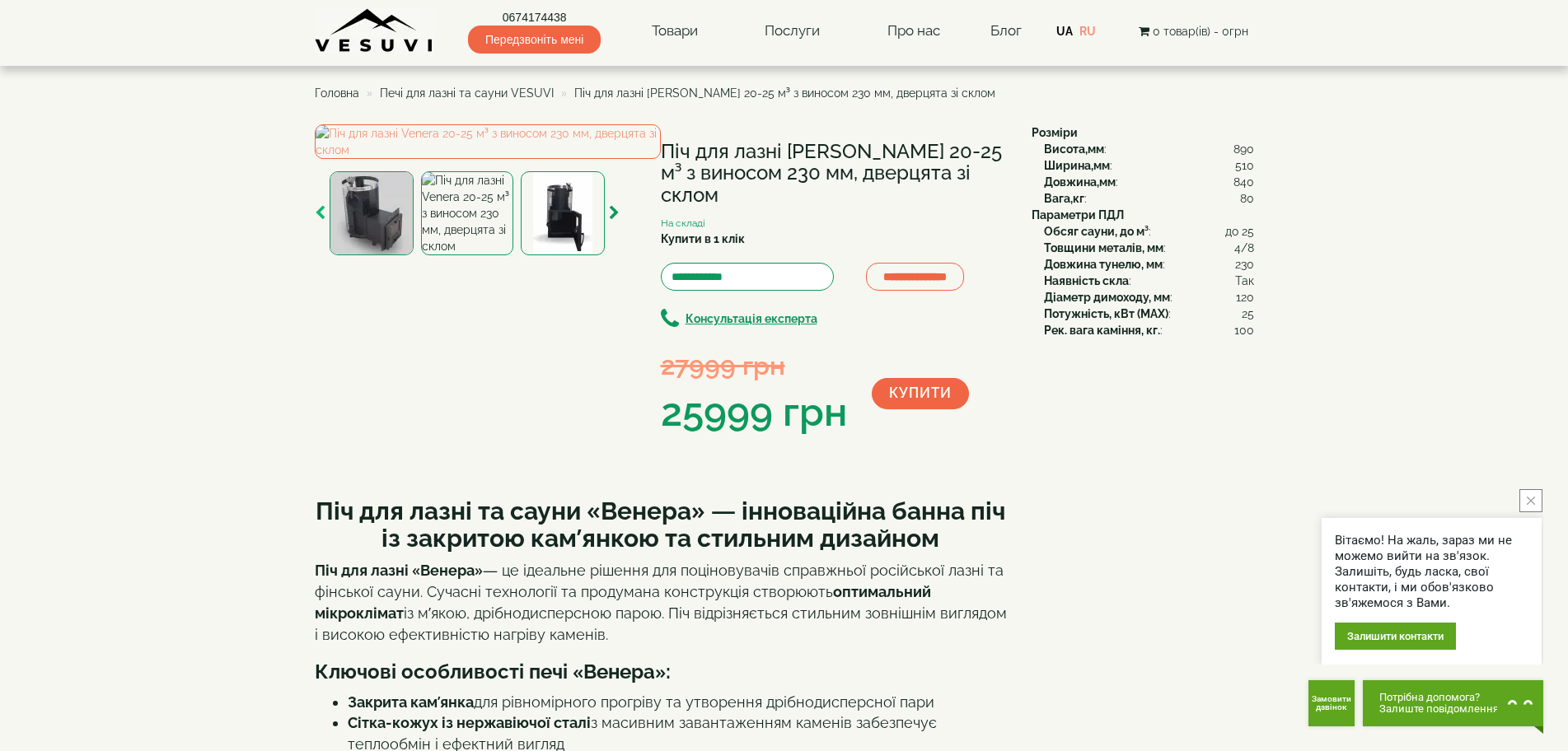
click at [320, 220] on icon "button" at bounding box center [320, 213] width 10 height 15
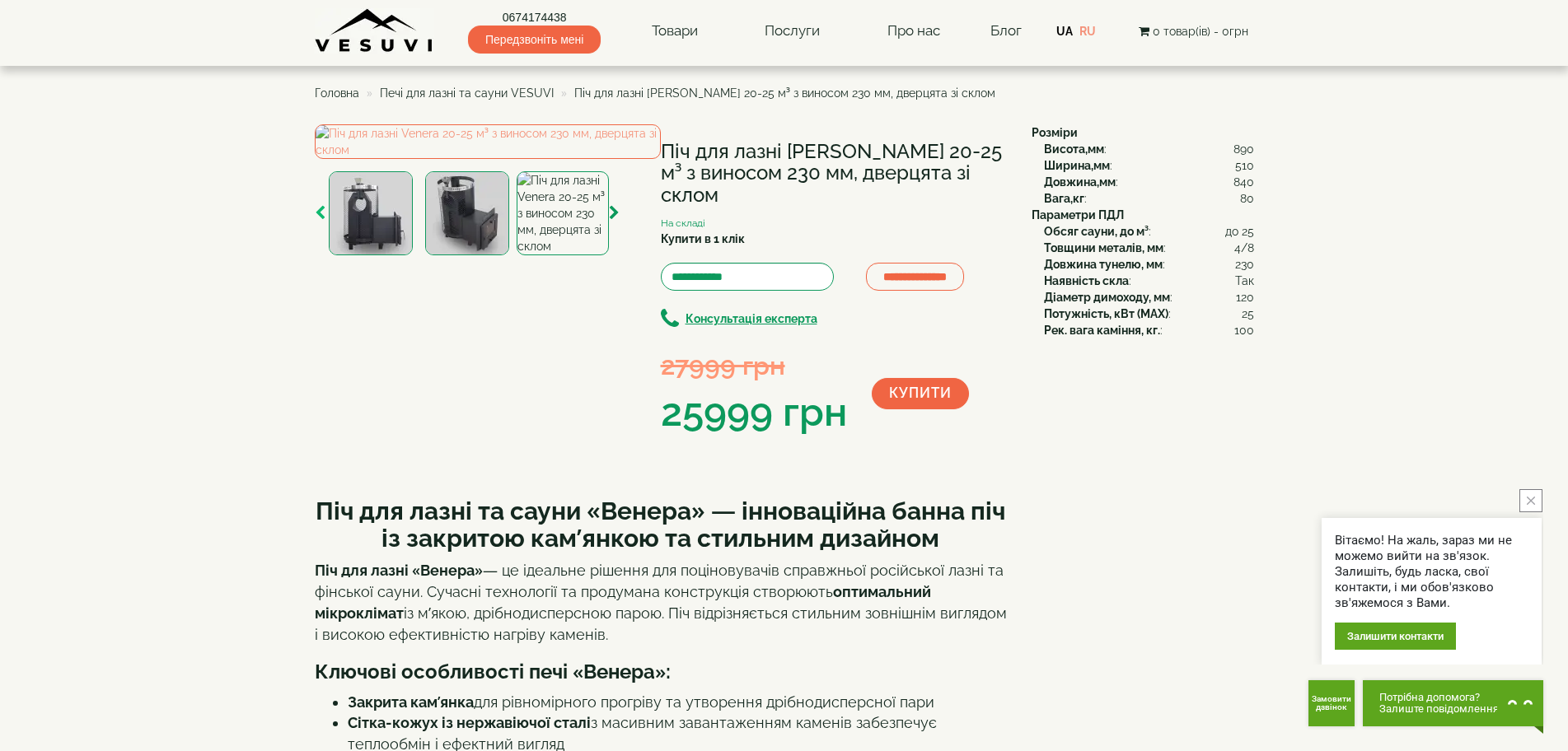
click at [320, 220] on icon "button" at bounding box center [320, 213] width 10 height 15
click at [467, 255] on img at bounding box center [467, 213] width 84 height 84
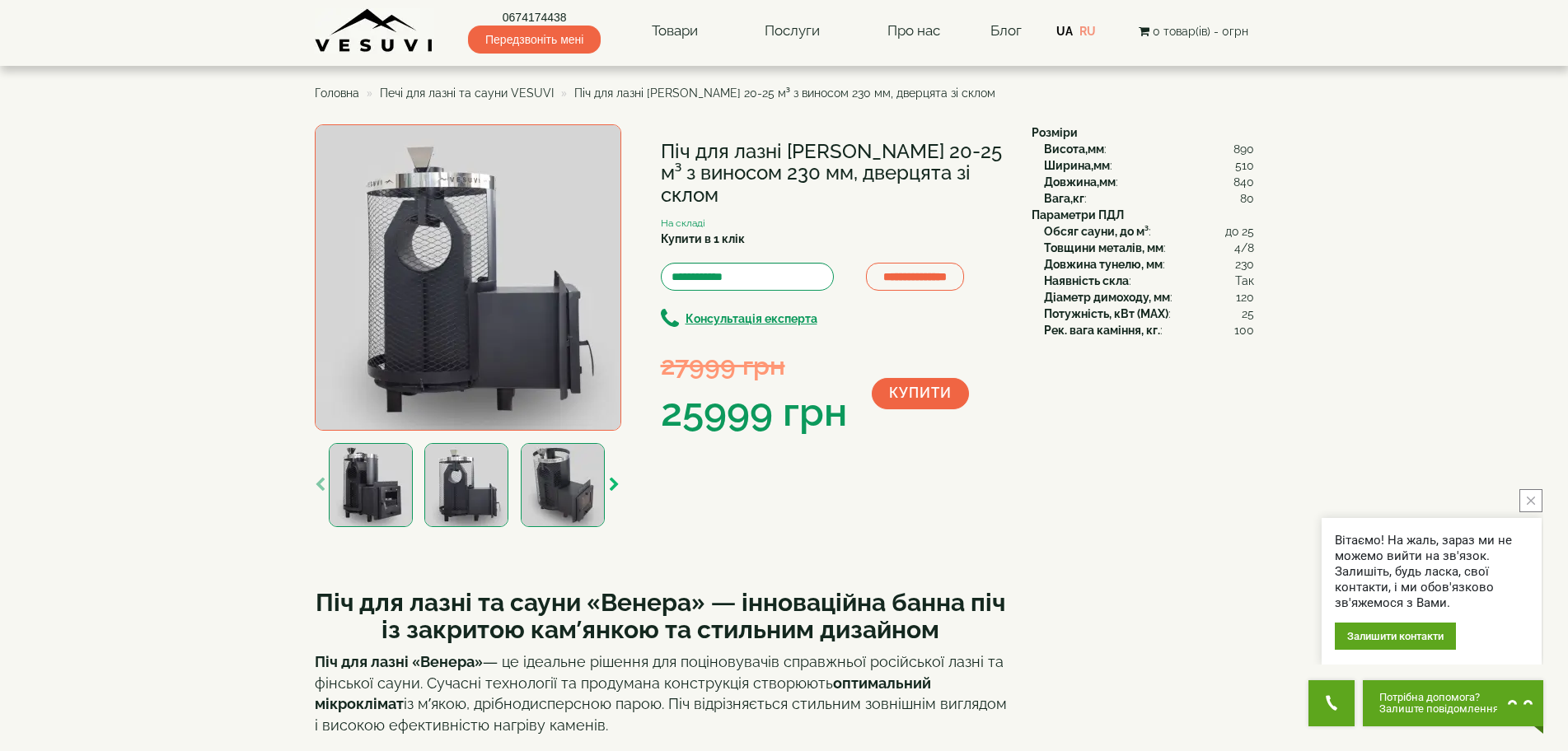
click at [614, 478] on icon "button" at bounding box center [614, 484] width 10 height 15
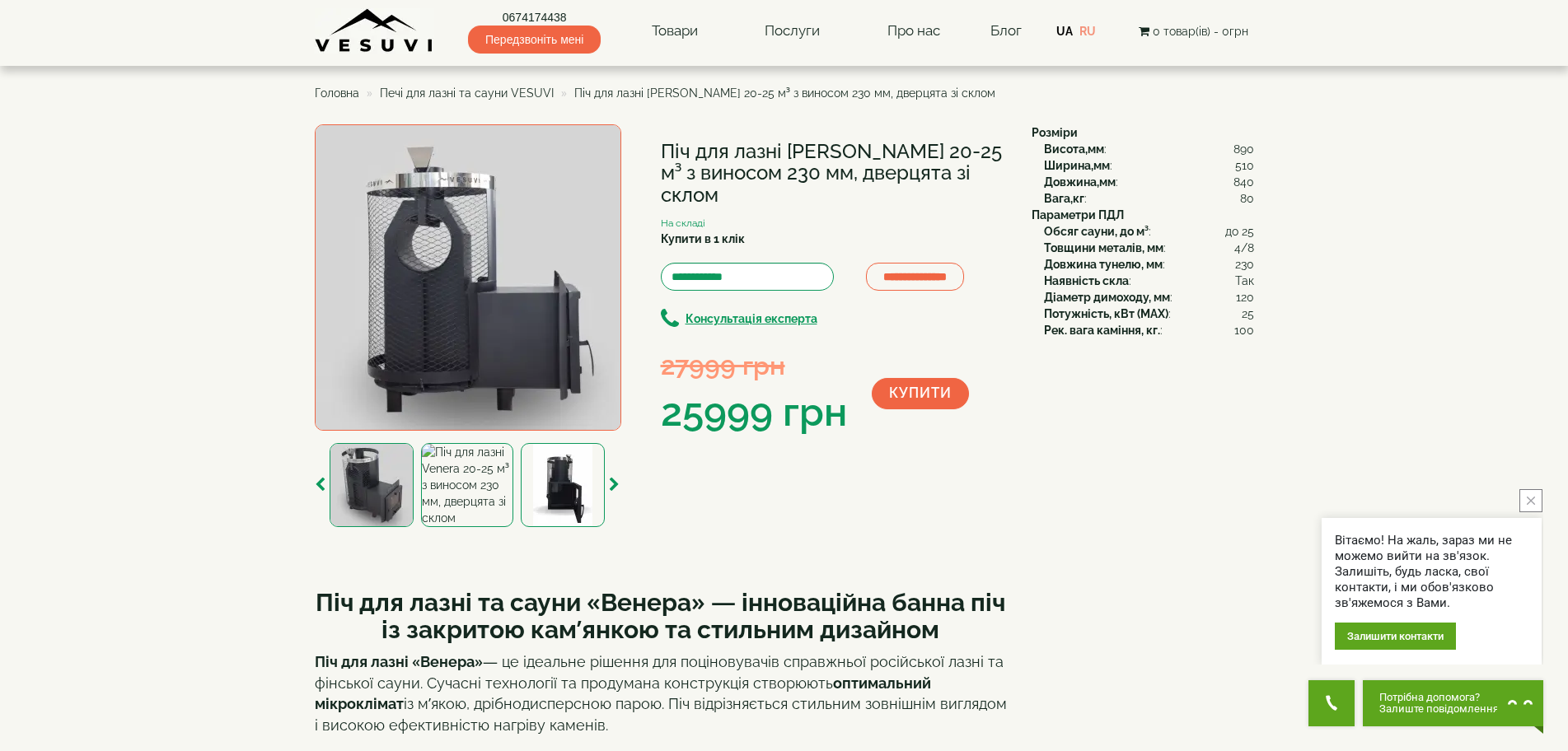
click at [468, 495] on img at bounding box center [467, 485] width 92 height 84
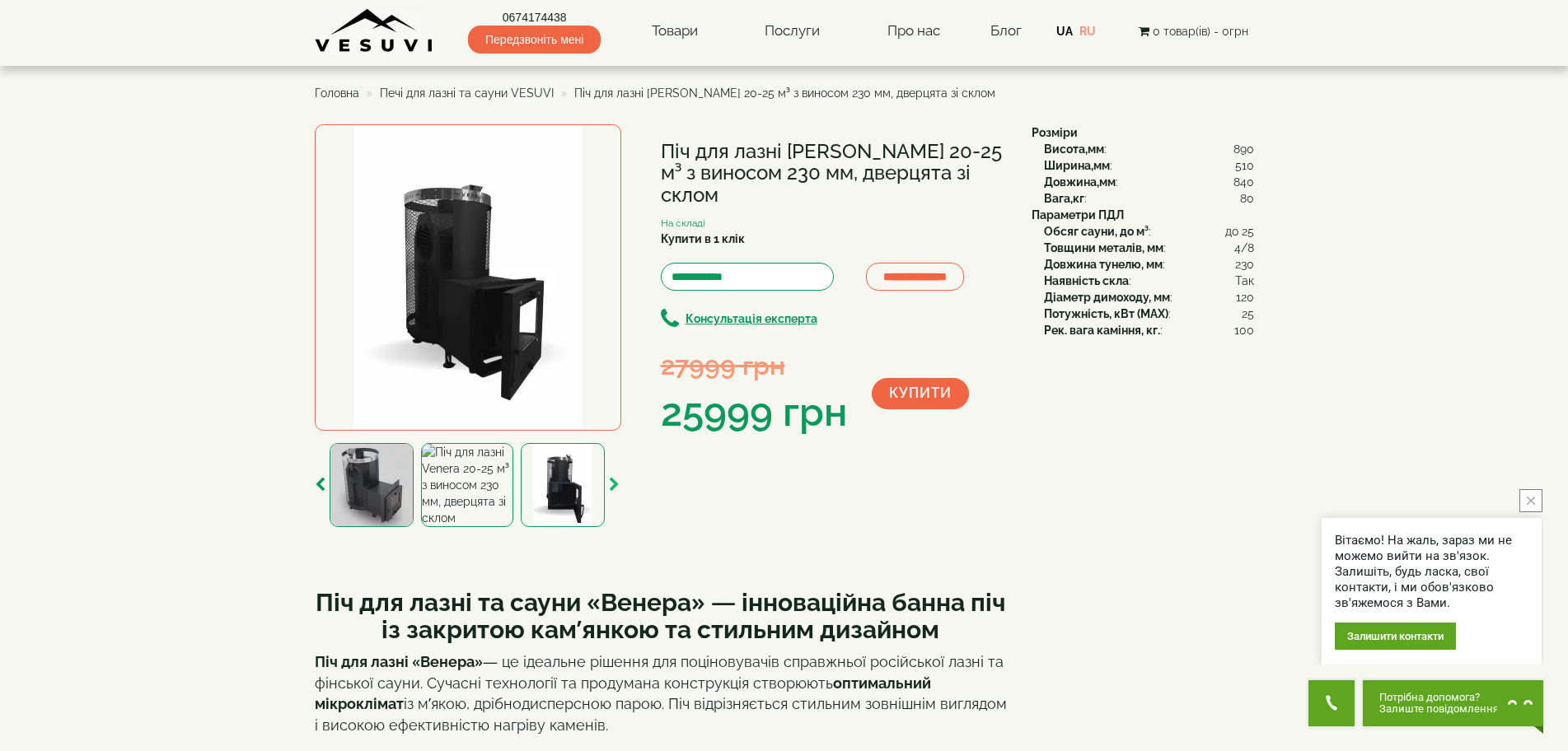
click at [612, 489] on icon "button" at bounding box center [614, 484] width 10 height 15
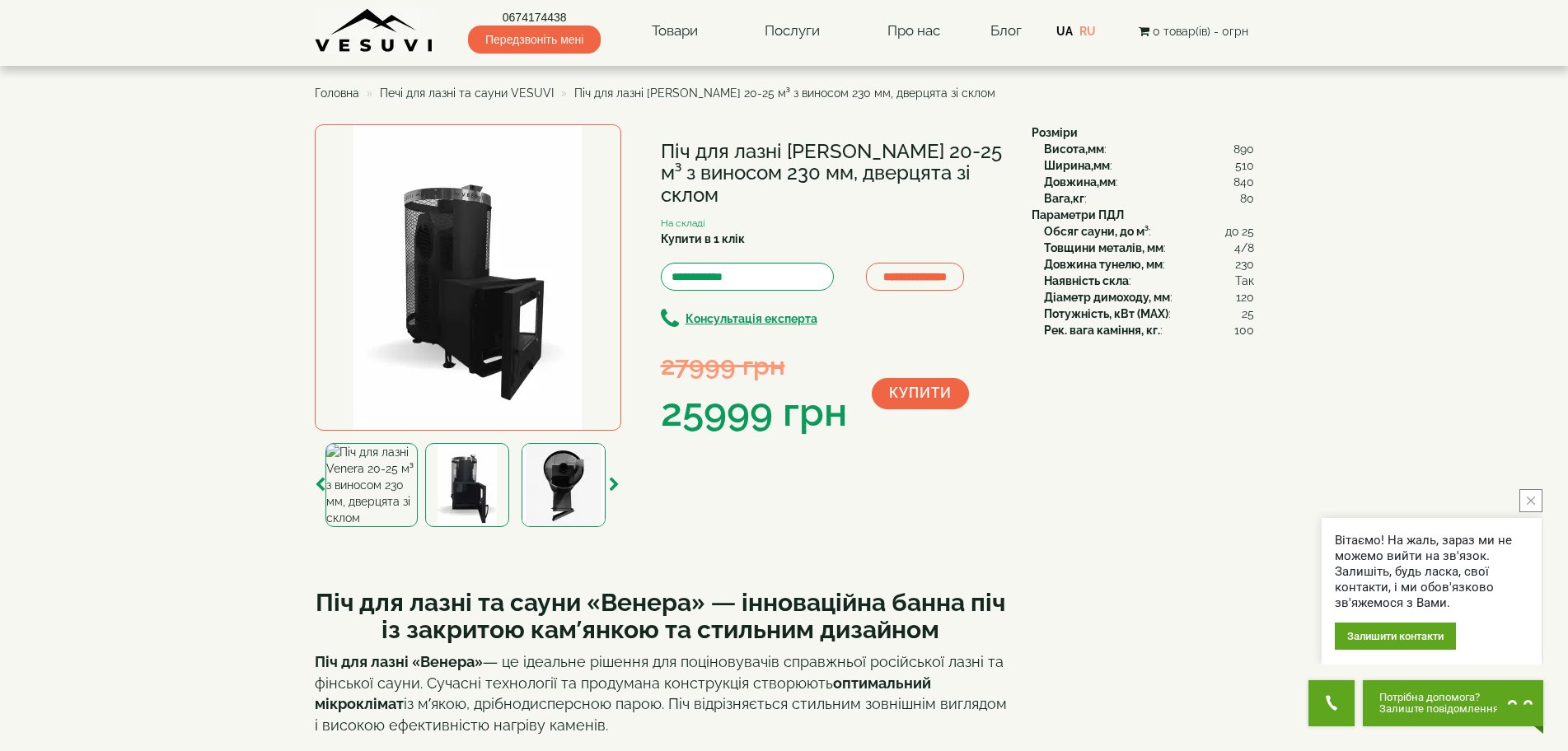
click at [499, 500] on img at bounding box center [467, 485] width 84 height 84
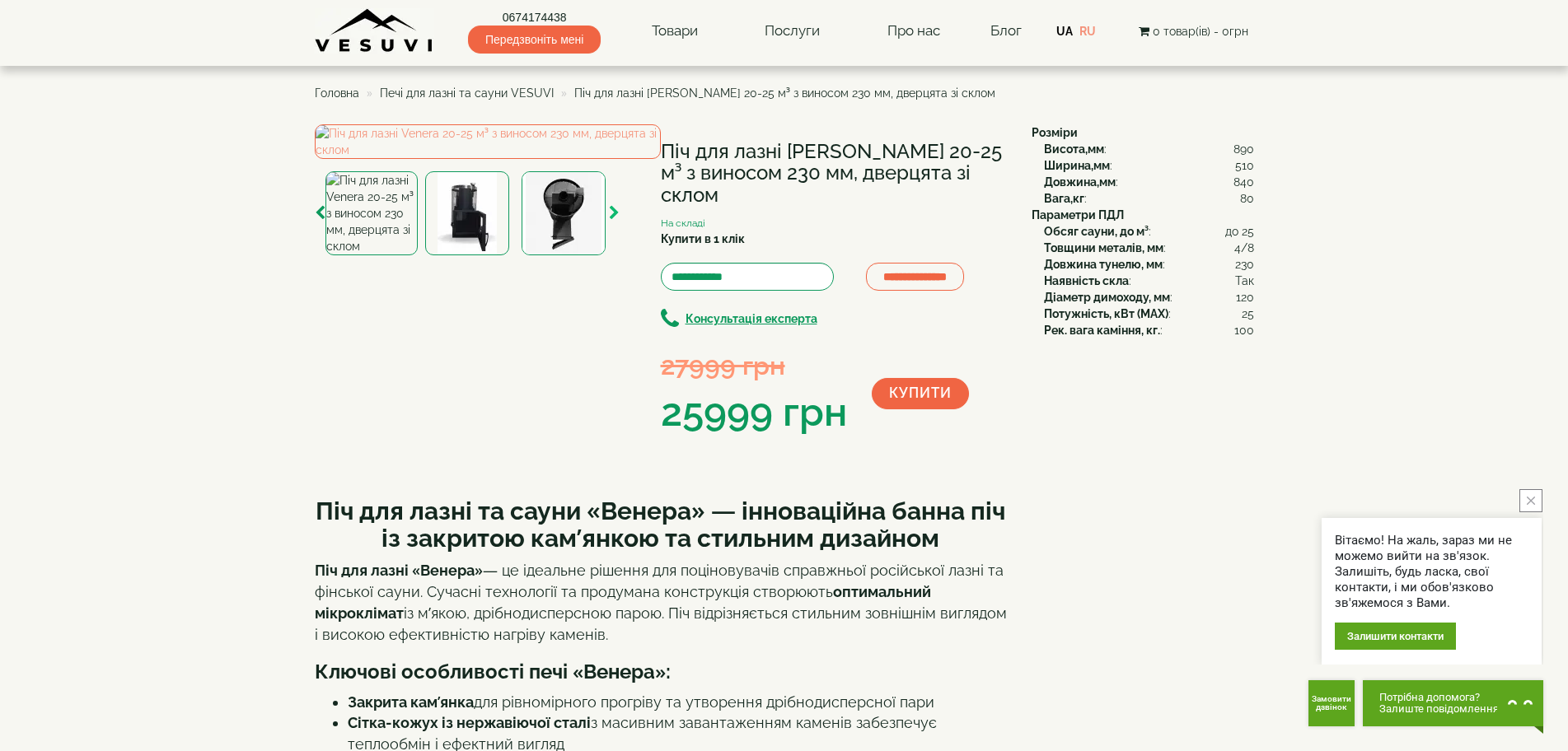
click at [610, 220] on icon "button" at bounding box center [614, 213] width 10 height 15
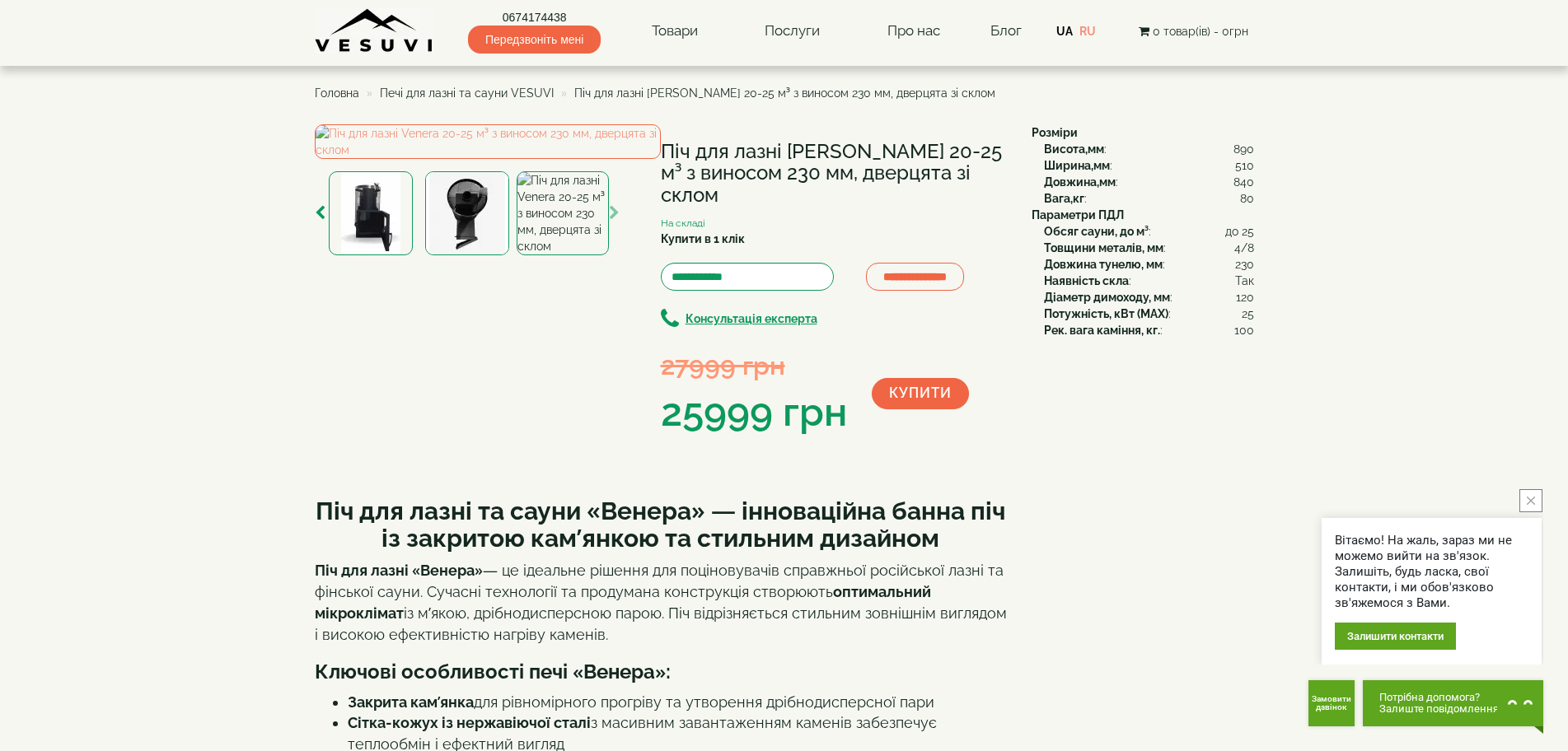
click at [610, 220] on icon "button" at bounding box center [614, 213] width 10 height 15
click at [555, 255] on img at bounding box center [562, 213] width 92 height 84
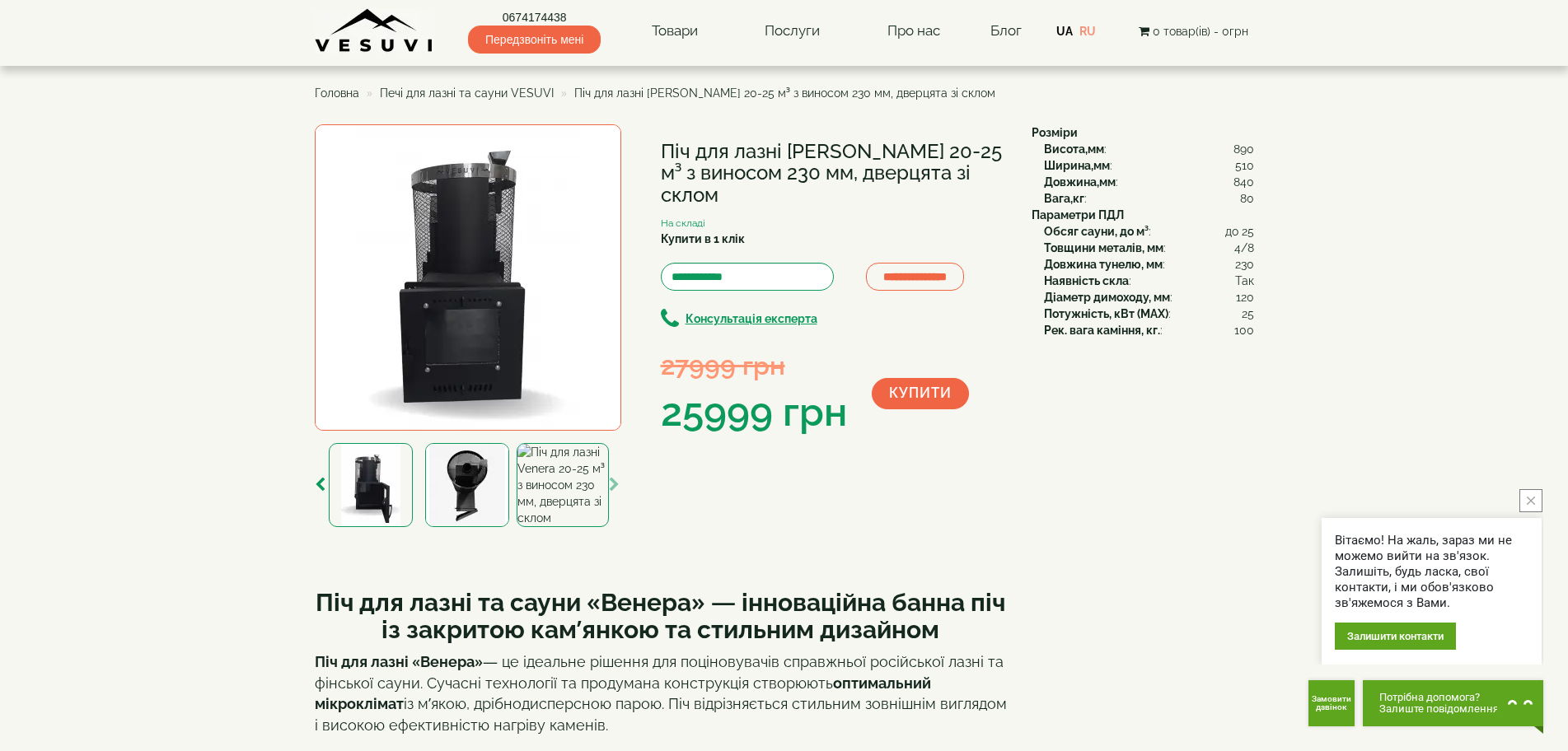
click at [867, 494] on div "**********" at bounding box center [666, 327] width 704 height 407
